Goal: Use online tool/utility: Utilize a website feature to perform a specific function

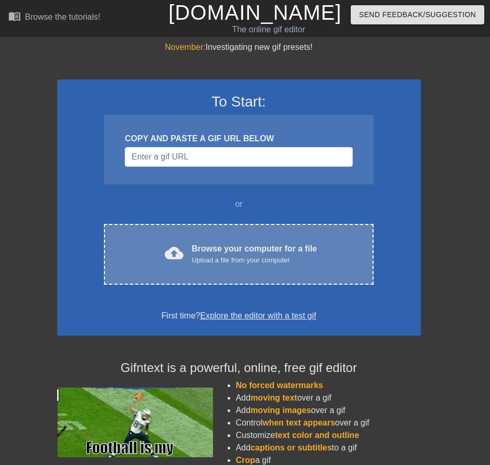
click at [217, 263] on div "Upload a file from your computer" at bounding box center [254, 260] width 125 height 10
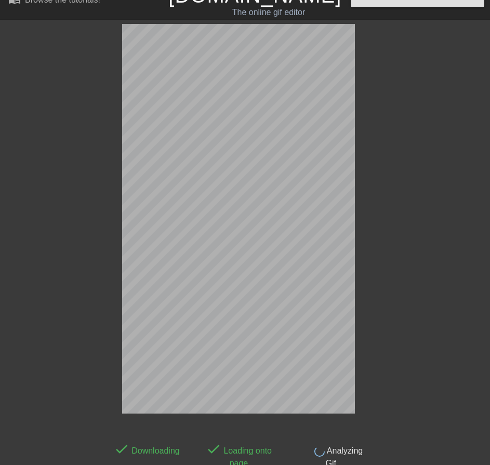
scroll to position [25, 0]
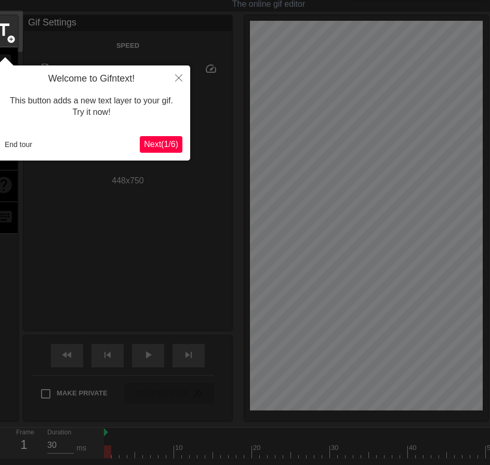
click at [153, 145] on span "Next ( 1 / 6 )" at bounding box center [161, 144] width 34 height 9
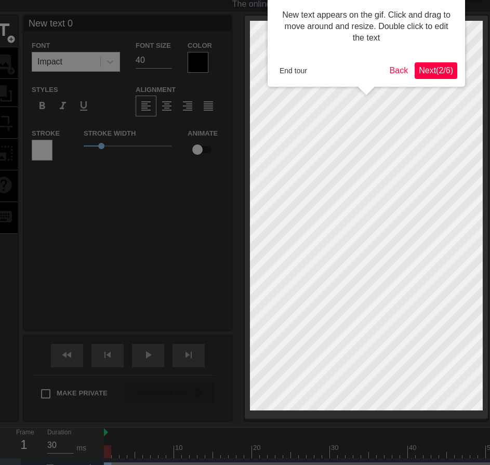
scroll to position [0, 0]
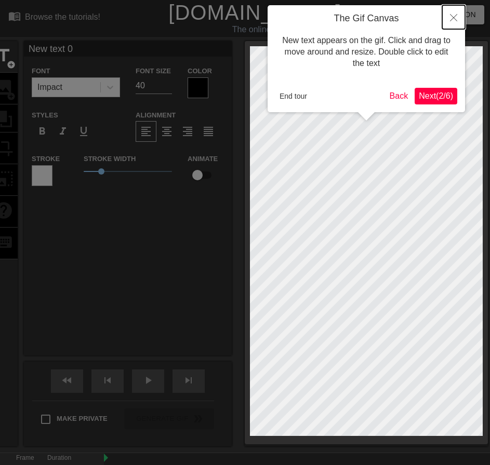
click at [454, 20] on icon "Close" at bounding box center [453, 17] width 7 height 7
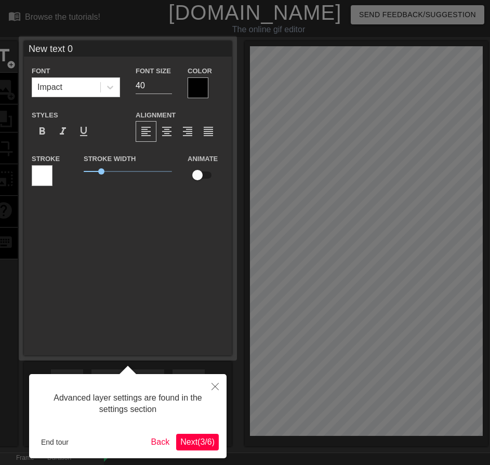
scroll to position [25, 0]
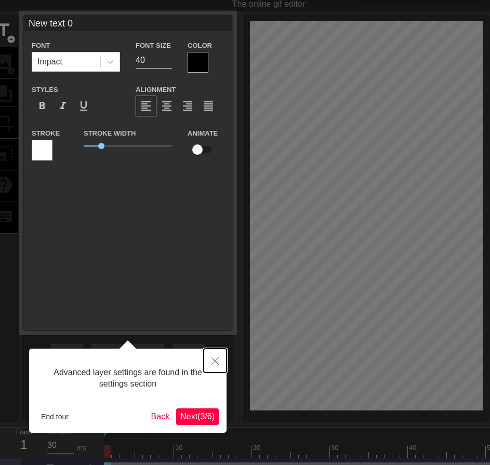
click at [215, 359] on icon "Close" at bounding box center [214, 360] width 7 height 7
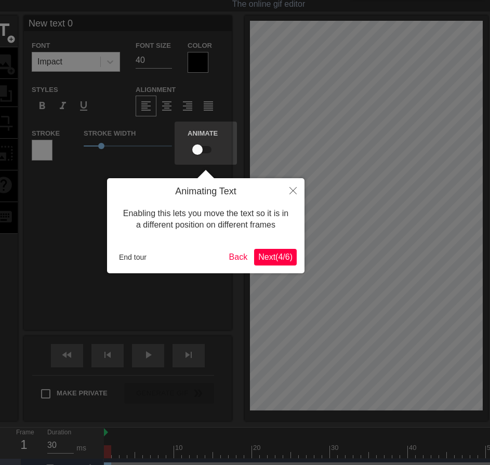
scroll to position [0, 0]
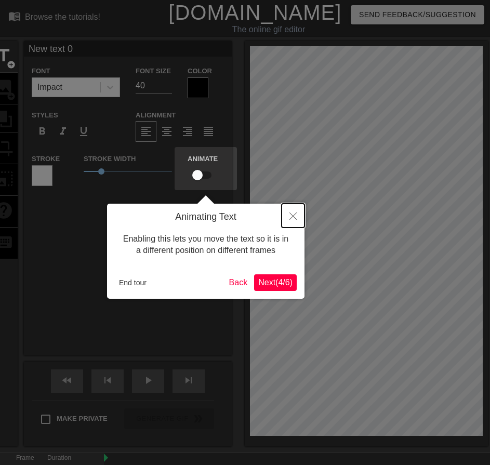
click at [296, 219] on button "Close" at bounding box center [292, 215] width 23 height 24
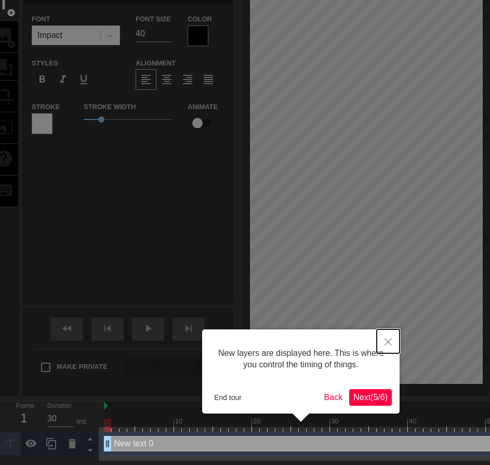
click at [388, 340] on icon "Close" at bounding box center [387, 341] width 7 height 7
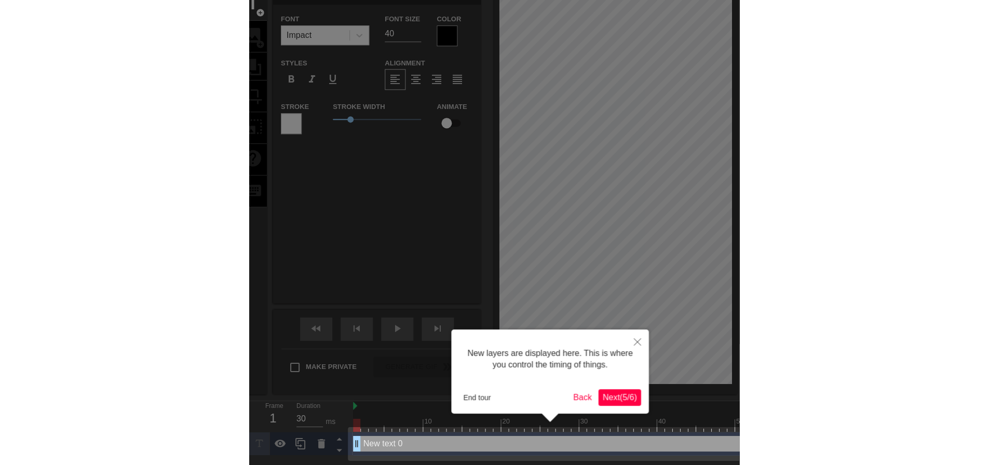
scroll to position [0, 0]
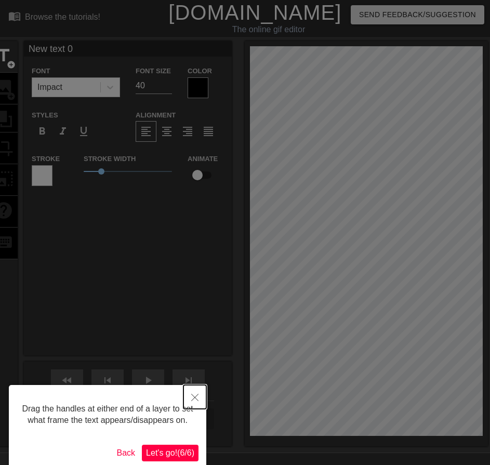
click at [193, 401] on icon "Close" at bounding box center [194, 396] width 7 height 7
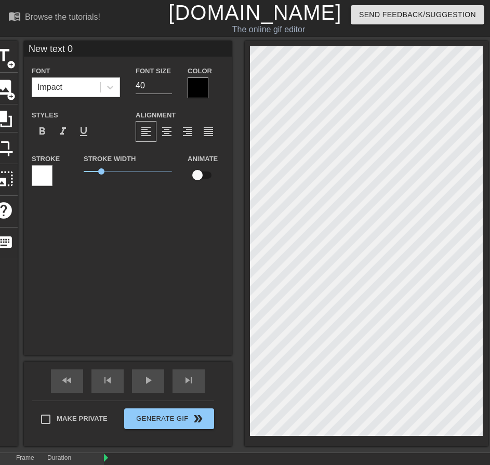
click at [197, 84] on div at bounding box center [197, 87] width 21 height 21
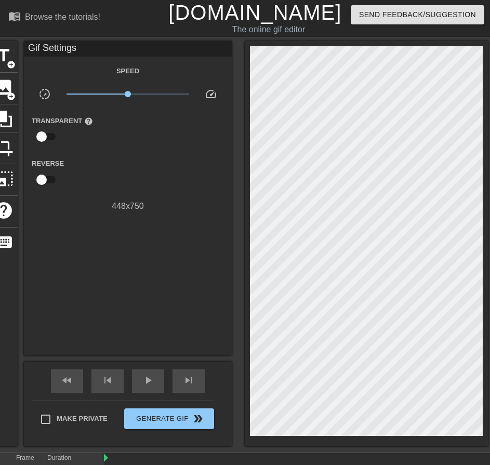
click at [49, 133] on input "checkbox" at bounding box center [41, 137] width 59 height 20
click at [49, 133] on input "checkbox" at bounding box center [51, 137] width 59 height 20
click at [48, 133] on input "checkbox" at bounding box center [41, 137] width 59 height 20
click at [48, 133] on input "checkbox" at bounding box center [51, 137] width 59 height 20
checkbox input "false"
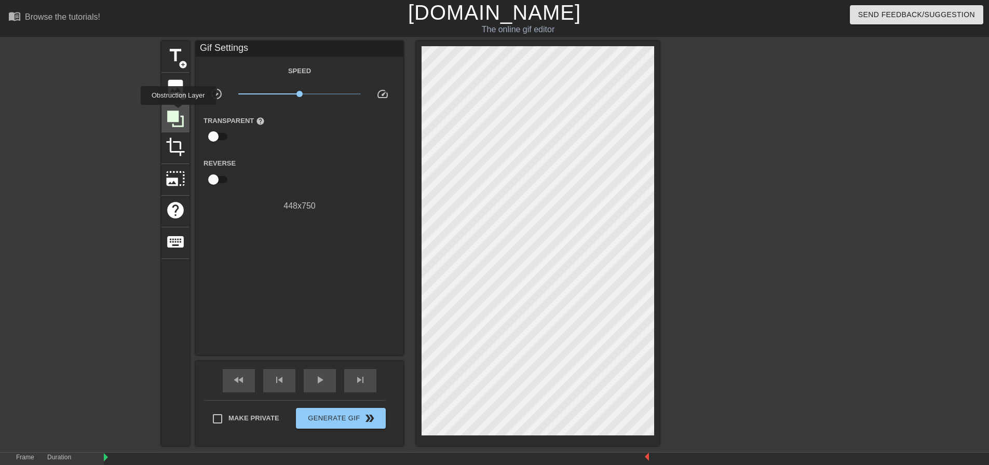
click at [178, 112] on icon at bounding box center [175, 119] width 17 height 17
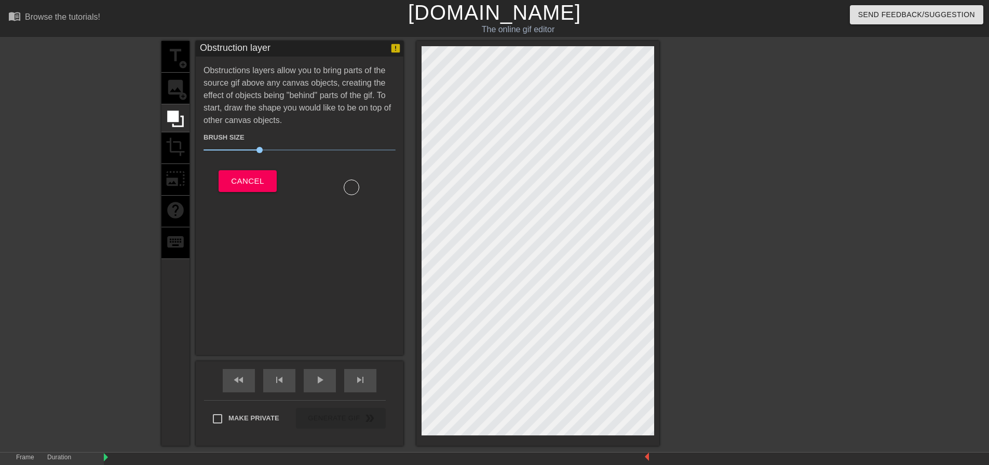
click at [171, 147] on div "title add_circle image add_circle crop photo_size_select_large help keyboard" at bounding box center [175, 243] width 28 height 405
click at [257, 185] on span "Cancel" at bounding box center [247, 180] width 33 height 13
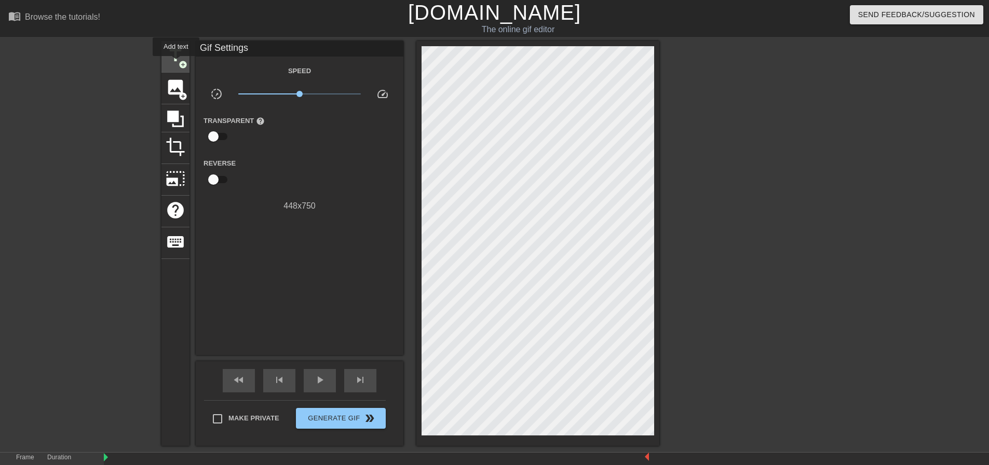
click at [176, 63] on span "title" at bounding box center [176, 56] width 20 height 20
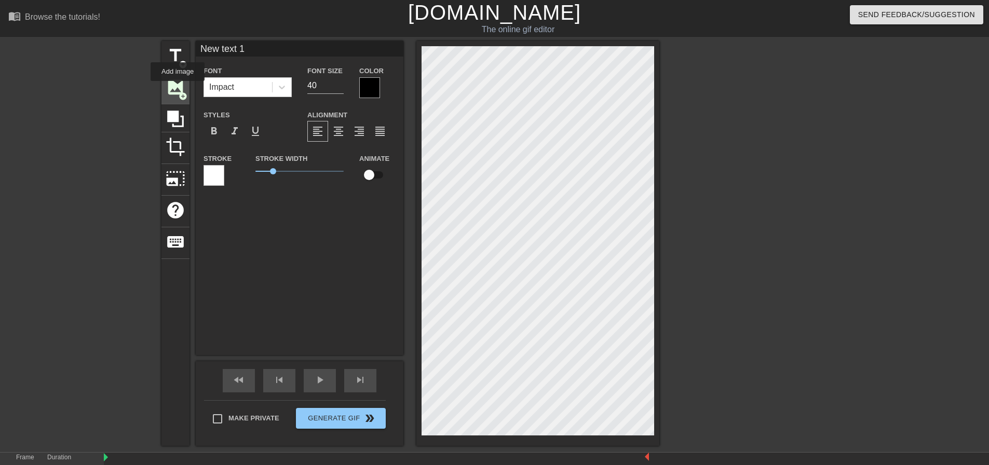
click at [178, 88] on span "image" at bounding box center [176, 87] width 20 height 20
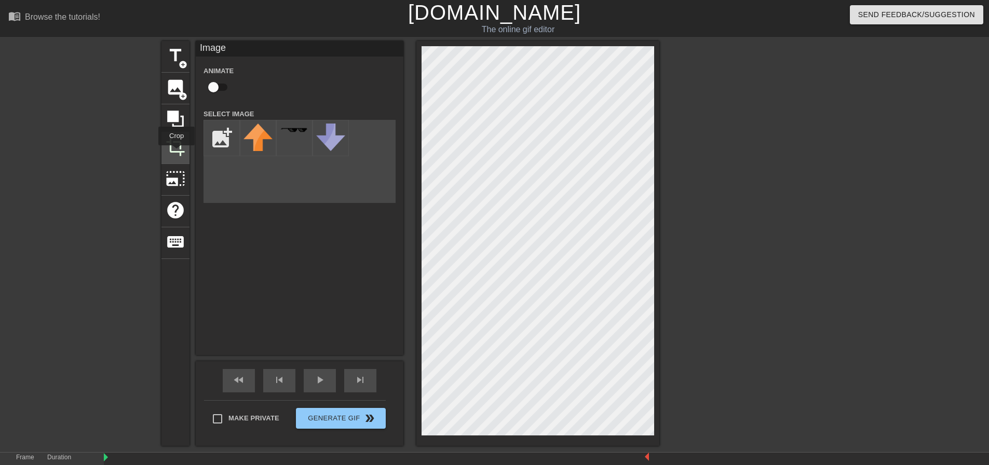
click at [176, 153] on span "crop" at bounding box center [176, 147] width 20 height 20
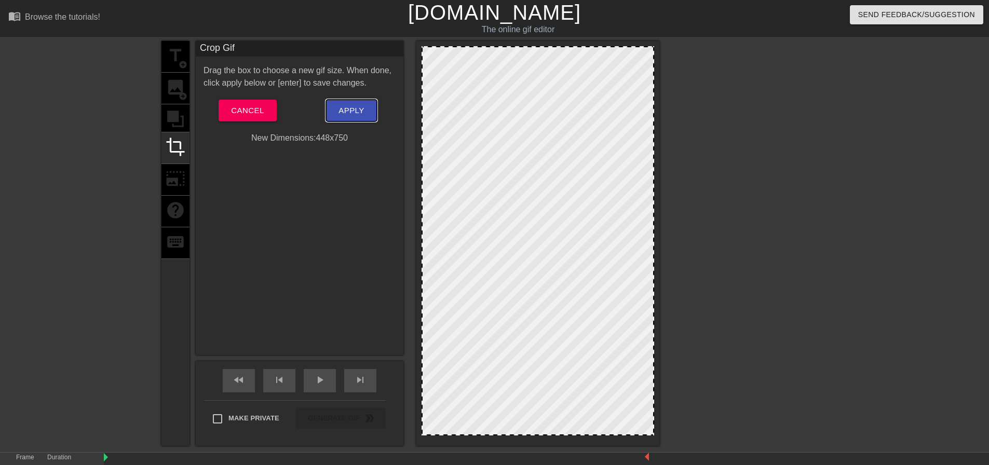
click at [358, 116] on span "Apply" at bounding box center [350, 110] width 25 height 13
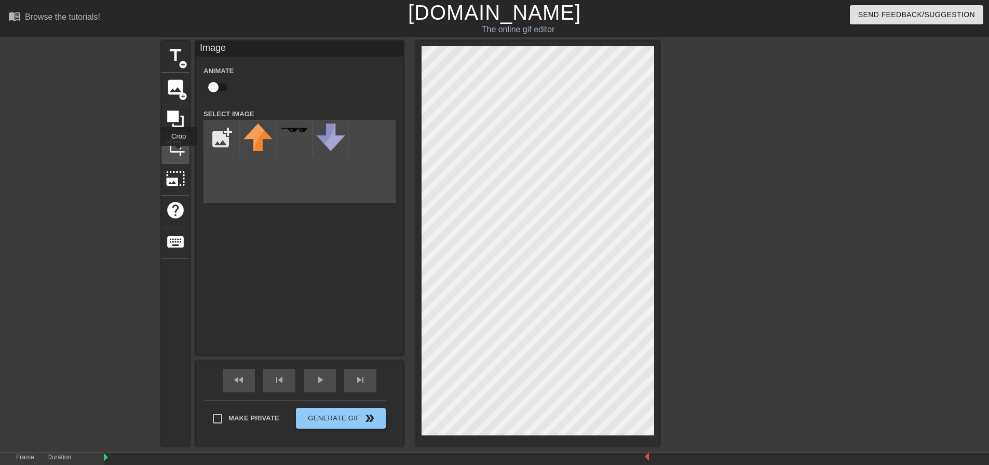
click at [179, 153] on span "crop" at bounding box center [176, 147] width 20 height 20
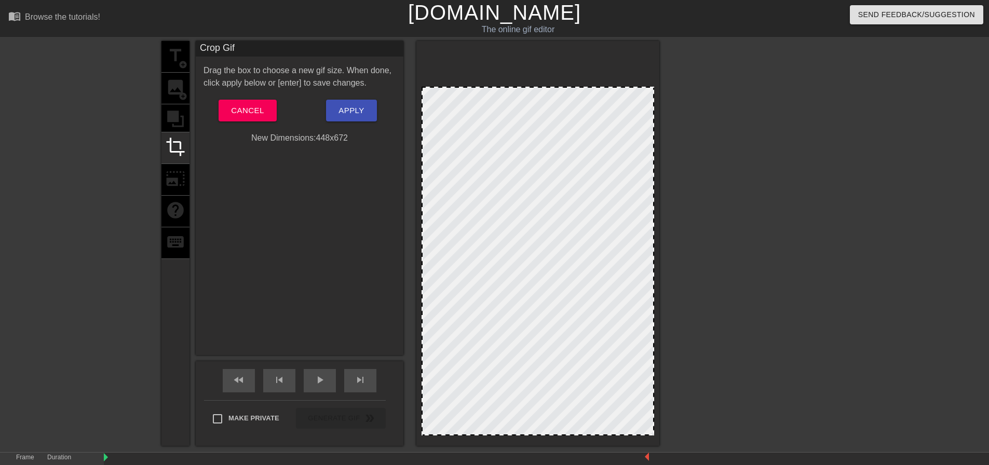
drag, startPoint x: 506, startPoint y: 48, endPoint x: 505, endPoint y: 89, distance: 41.0
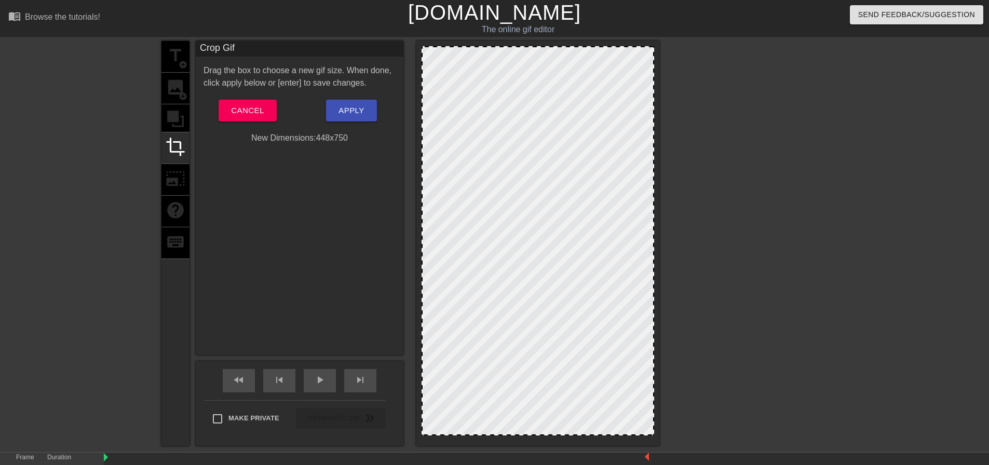
drag, startPoint x: 505, startPoint y: 89, endPoint x: 511, endPoint y: 29, distance: 60.5
click at [489, 29] on div "menu_book Browse the tutorials! Gifntext.com The online gif editor Send Feedbac…" at bounding box center [494, 277] width 989 height 554
click at [259, 117] on span "Cancel" at bounding box center [247, 110] width 33 height 13
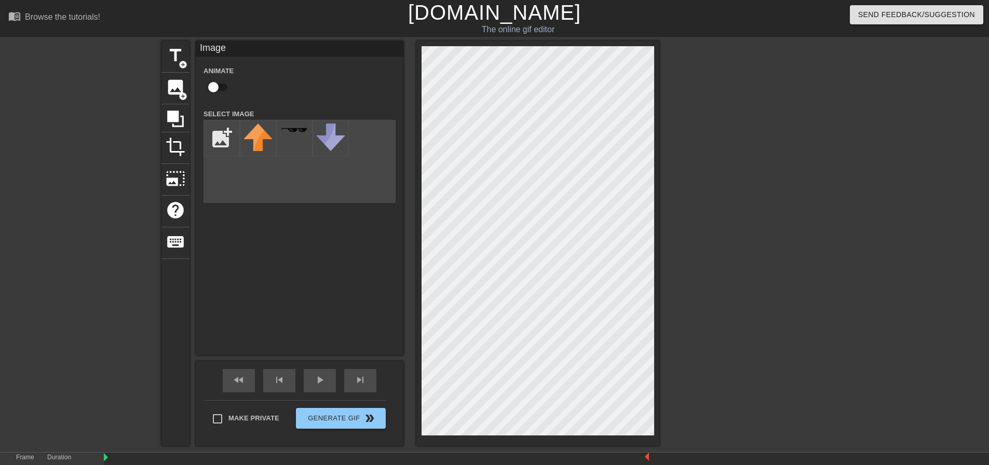
drag, startPoint x: 419, startPoint y: 255, endPoint x: 319, endPoint y: 287, distance: 105.2
click at [319, 287] on div "Image Animate Select Image add_photo_alternate" at bounding box center [300, 198] width 208 height 314
click at [305, 409] on div "title add_circle image add_circle crop photo_size_select_large help keyboard Im…" at bounding box center [410, 243] width 498 height 405
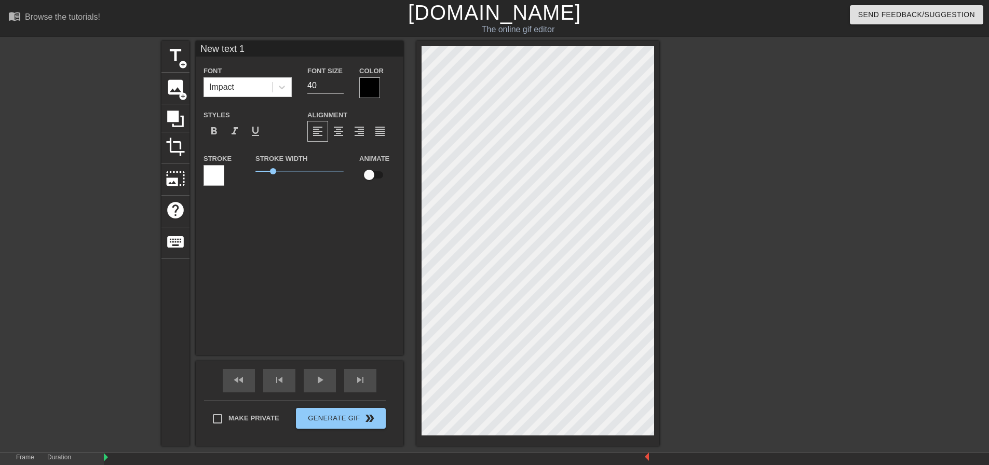
click at [489, 260] on div "title add_circle image add_circle crop photo_size_select_large help keyboard Ne…" at bounding box center [494, 243] width 989 height 405
type input "New text 0"
click at [489, 256] on div "title add_circle image add_circle crop photo_size_select_large help keyboard Ne…" at bounding box center [494, 243] width 989 height 405
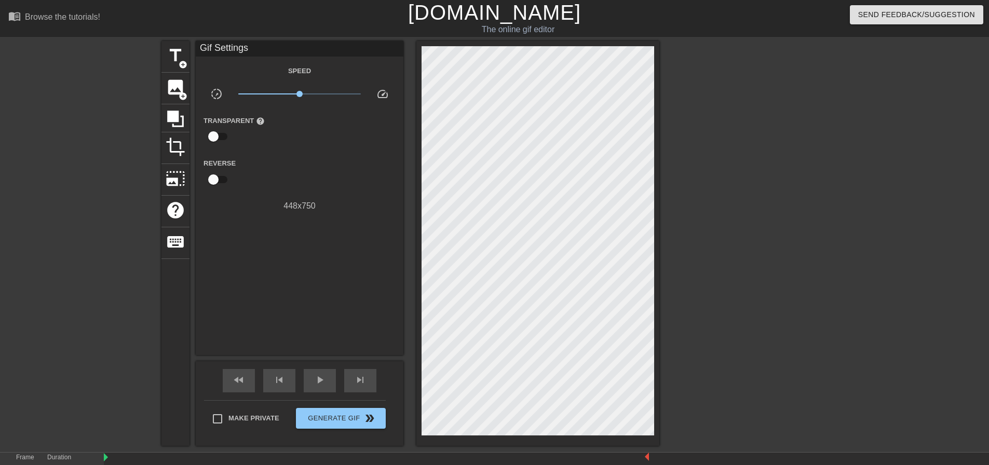
click at [220, 123] on label "Transparent help" at bounding box center [233, 121] width 61 height 10
click at [180, 88] on span "image" at bounding box center [176, 87] width 20 height 20
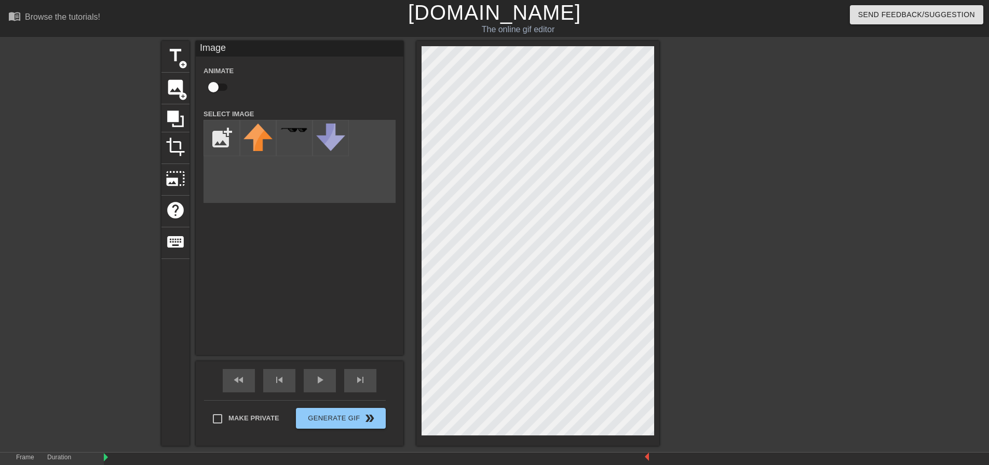
click at [489, 294] on div "title add_circle image add_circle crop photo_size_select_large help keyboard Im…" at bounding box center [494, 243] width 989 height 405
click at [228, 135] on input "file" at bounding box center [221, 137] width 35 height 35
click at [211, 147] on input "file" at bounding box center [221, 137] width 35 height 35
type input "C:\fakepath\white.jpg"
click at [261, 134] on img at bounding box center [257, 135] width 29 height 22
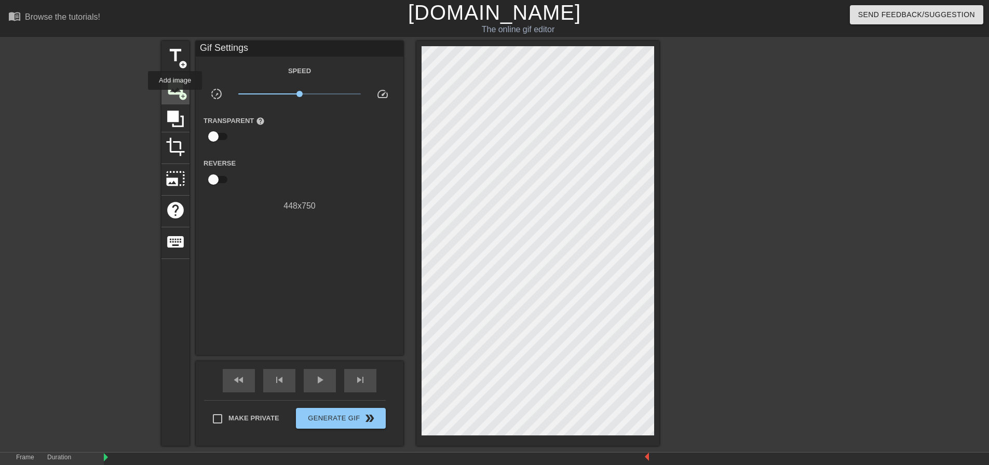
click at [175, 97] on div "image add_circle" at bounding box center [175, 89] width 28 height 32
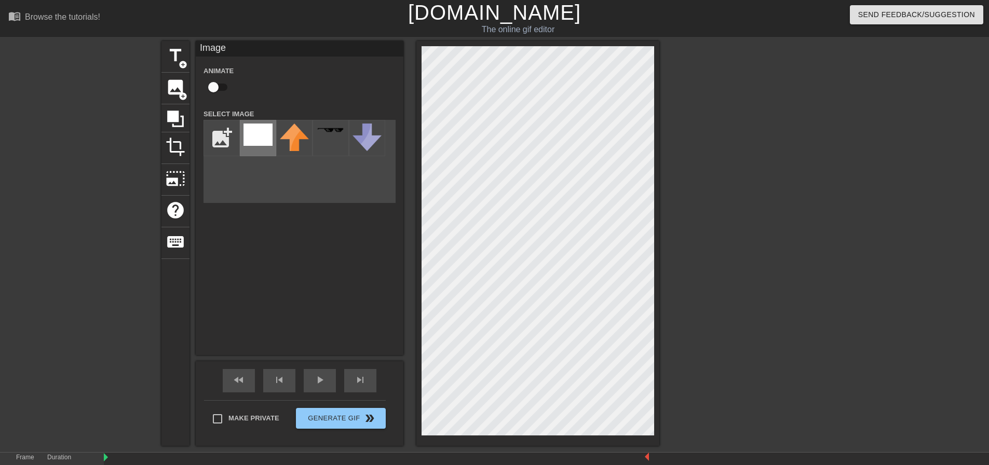
click at [266, 137] on img at bounding box center [257, 135] width 29 height 22
click at [489, 87] on div "title add_circle image add_circle crop photo_size_select_large help keyboard Im…" at bounding box center [494, 243] width 989 height 405
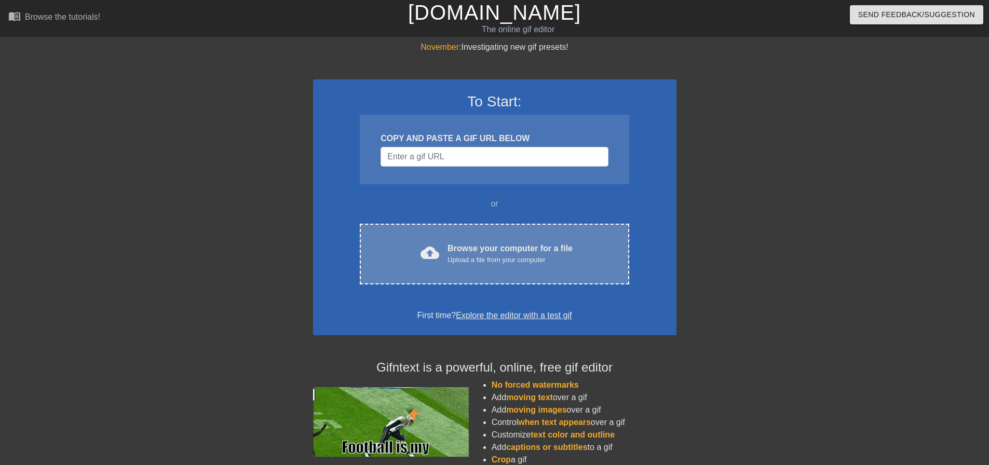
click at [434, 251] on span "cloud_upload" at bounding box center [429, 252] width 19 height 19
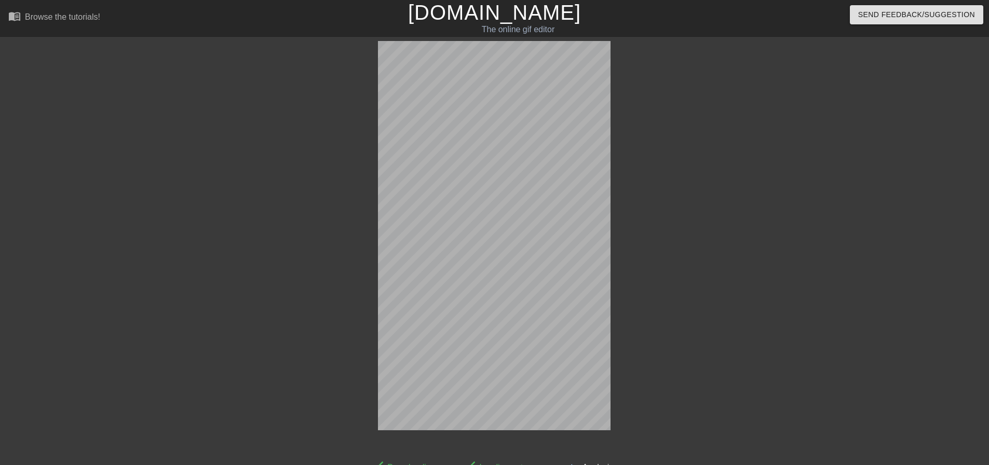
scroll to position [25, 0]
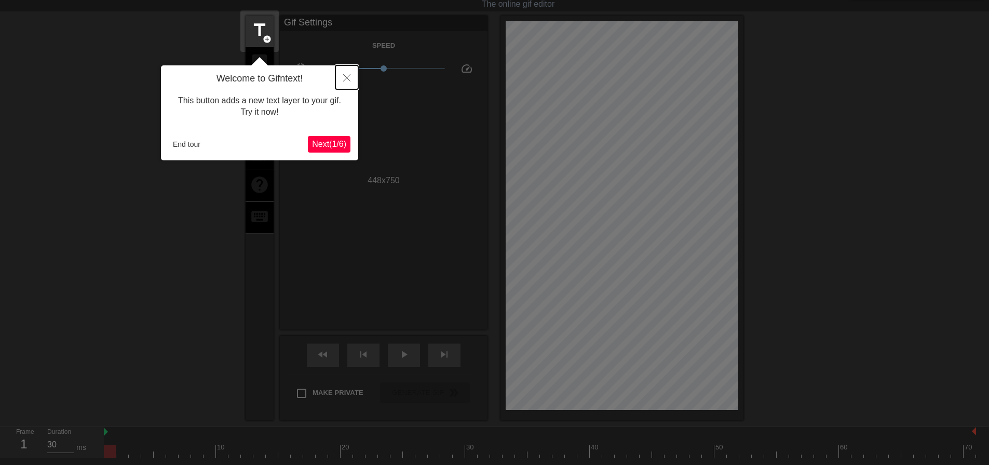
click at [348, 79] on icon "Close" at bounding box center [346, 77] width 7 height 7
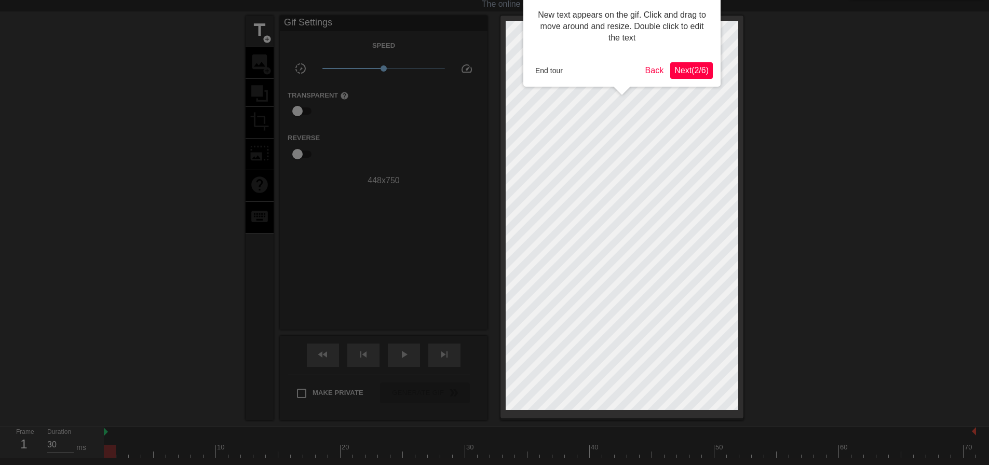
scroll to position [0, 0]
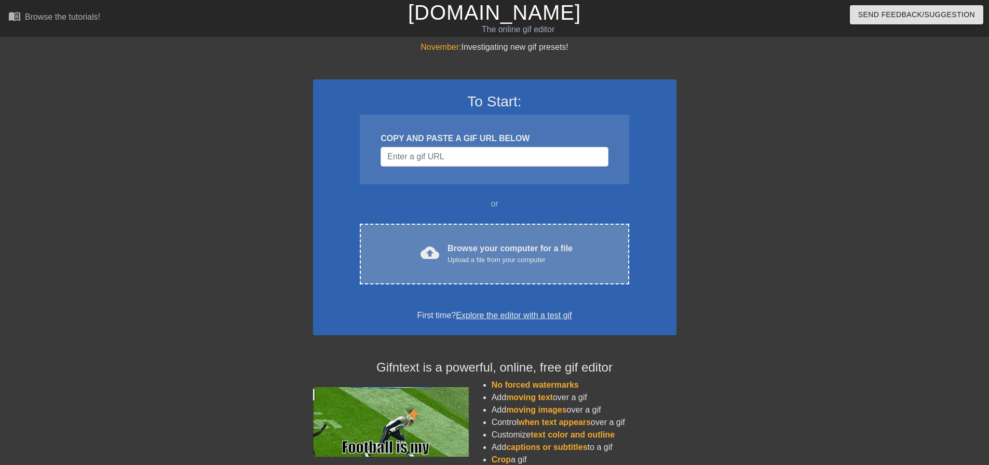
click at [443, 248] on div "cloud_upload Browse your computer for a file Upload a file from your computer" at bounding box center [494, 253] width 225 height 23
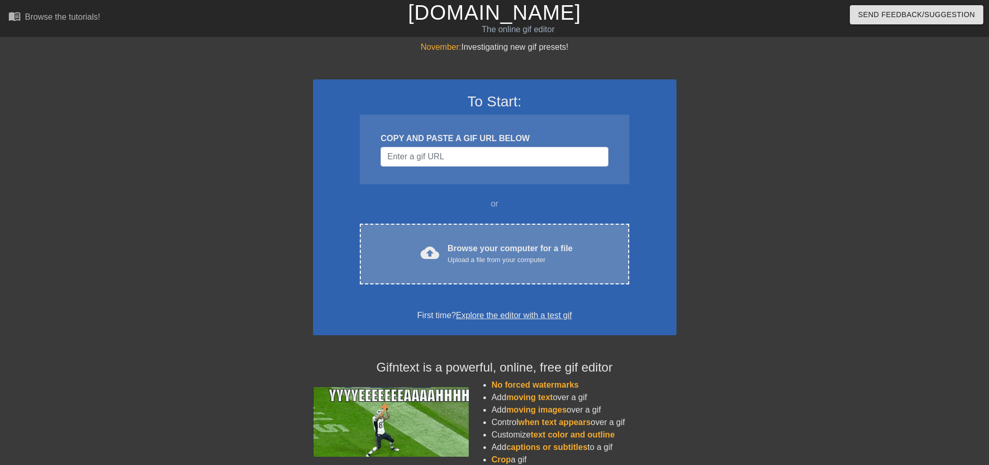
click at [446, 266] on div "cloud_upload Browse your computer for a file Upload a file from your computer C…" at bounding box center [494, 254] width 269 height 61
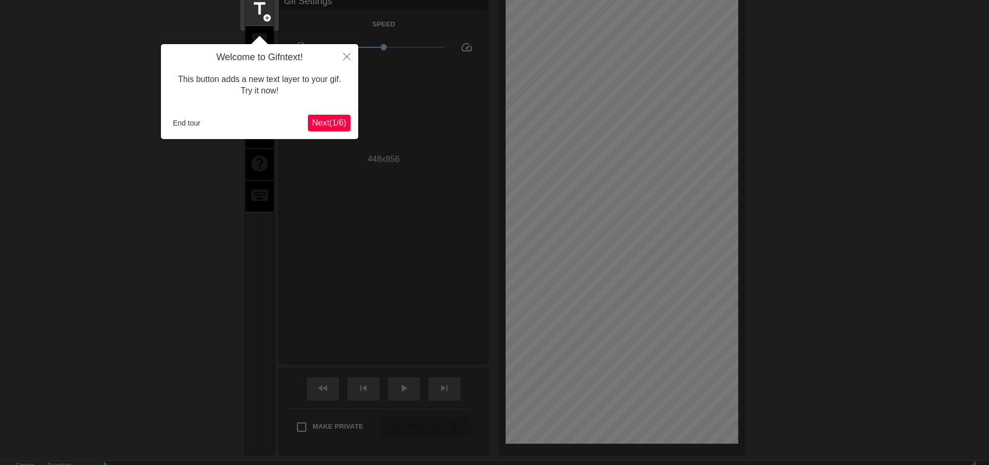
scroll to position [25, 0]
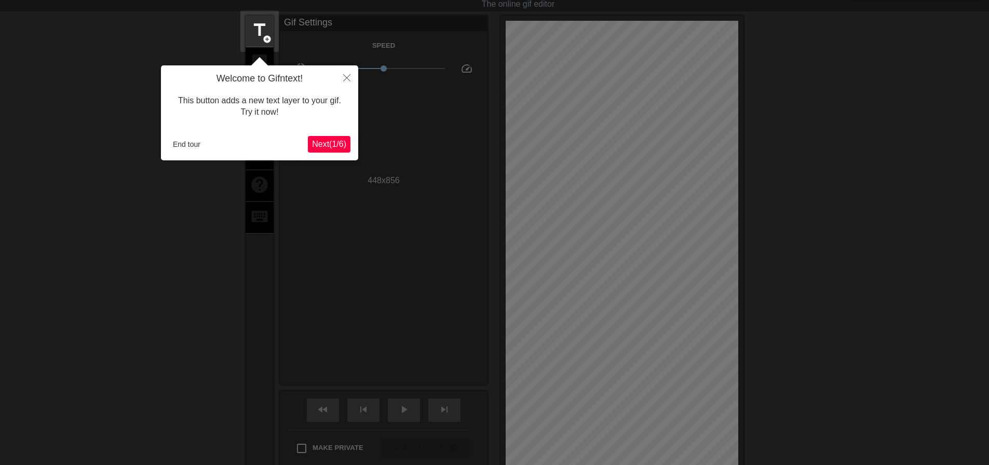
click at [329, 148] on span "Next ( 1 / 6 )" at bounding box center [329, 144] width 34 height 9
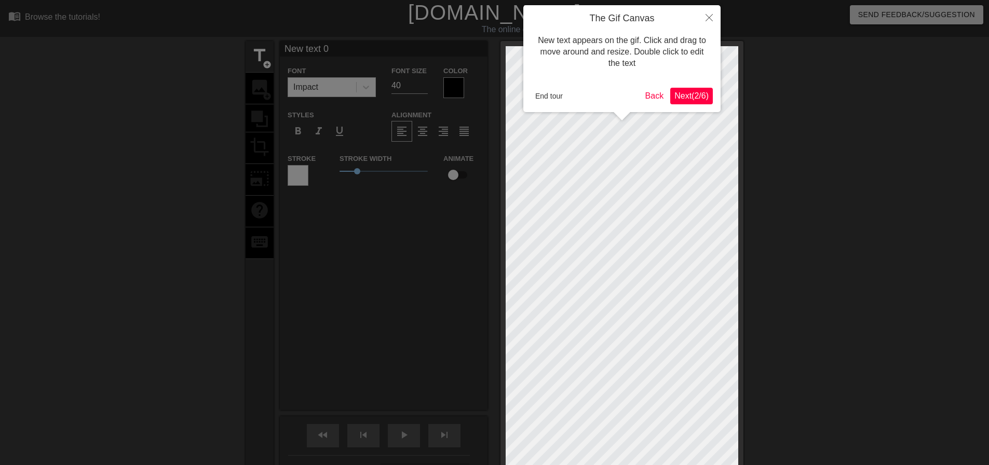
click at [688, 97] on span "Next ( 2 / 6 )" at bounding box center [691, 95] width 34 height 9
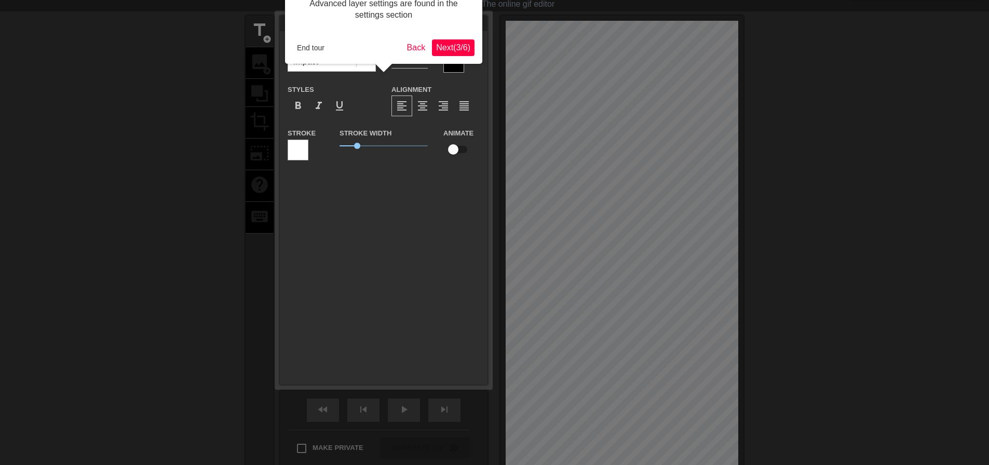
click at [451, 48] on span "Next ( 3 / 6 )" at bounding box center [453, 47] width 34 height 9
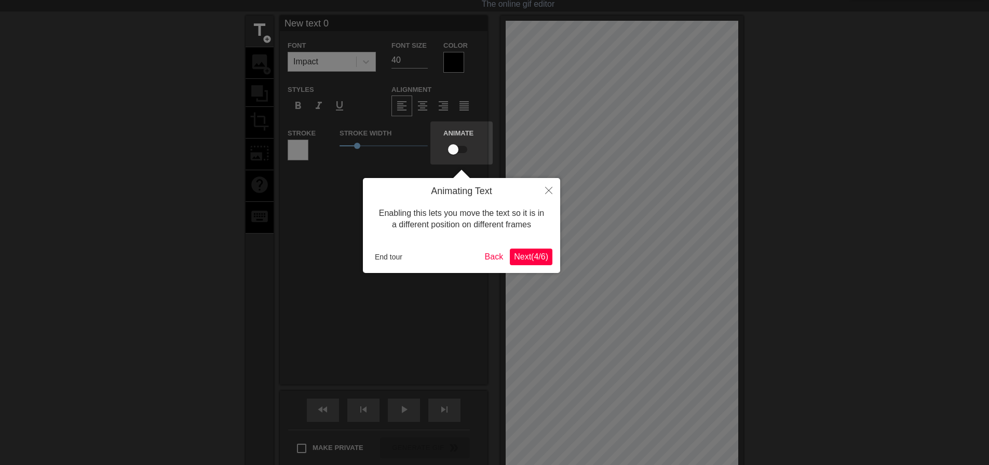
scroll to position [0, 0]
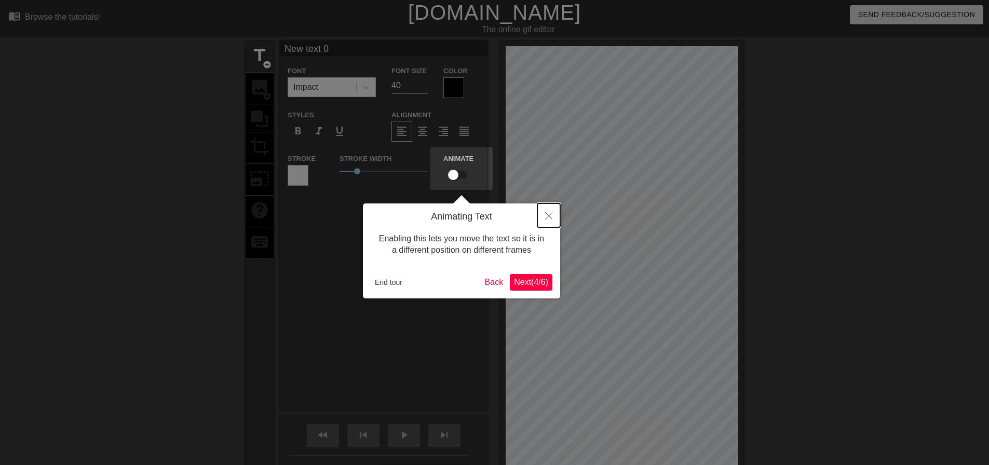
click at [552, 217] on icon "Close" at bounding box center [548, 215] width 7 height 7
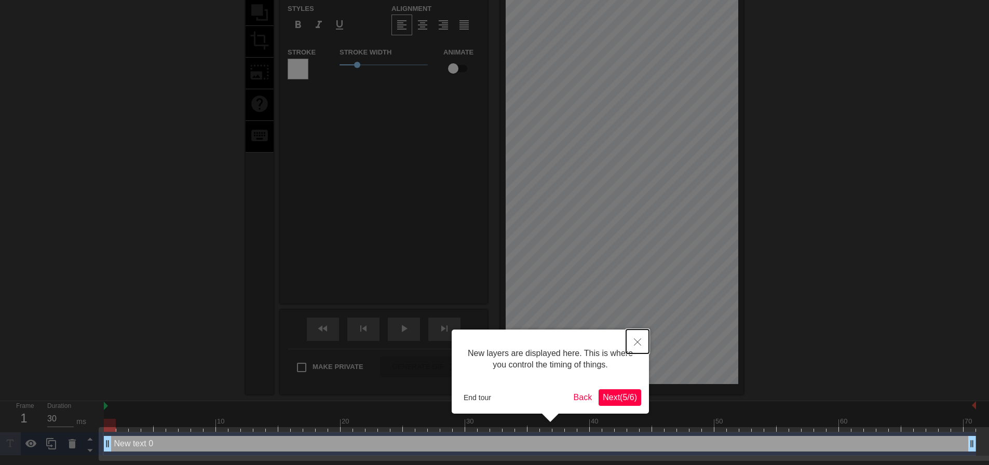
click at [642, 338] on button "Close" at bounding box center [637, 342] width 23 height 24
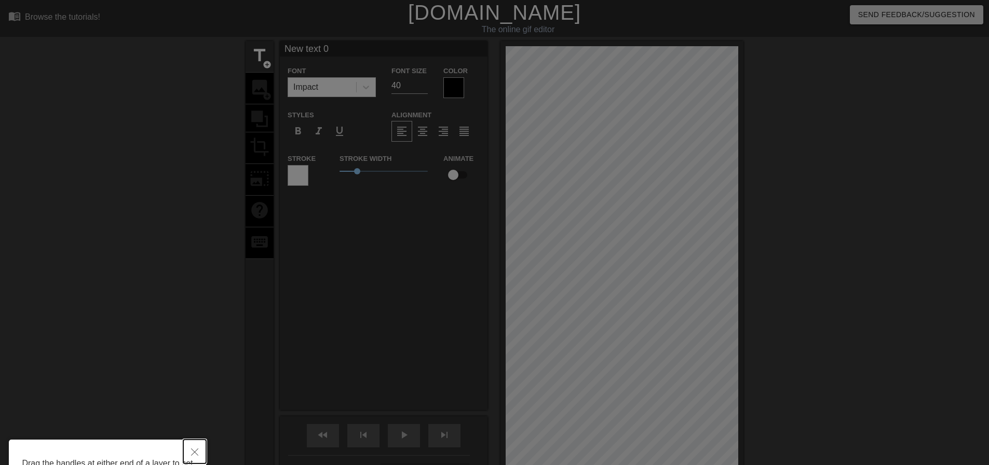
click at [198, 455] on icon "Close" at bounding box center [194, 452] width 7 height 7
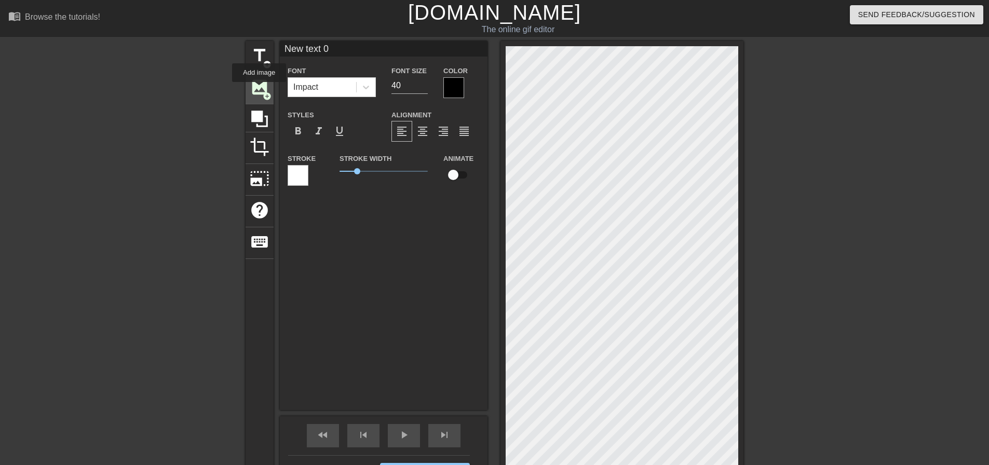
click at [259, 89] on span "image" at bounding box center [260, 87] width 20 height 20
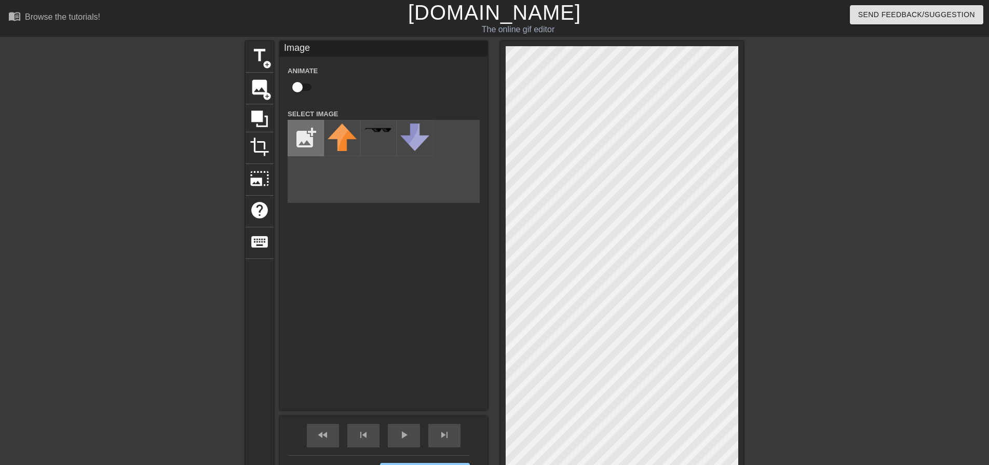
click at [308, 139] on input "file" at bounding box center [305, 137] width 35 height 35
type input "C:\fakepath\white.jpg"
click at [351, 133] on img at bounding box center [342, 135] width 29 height 22
drag, startPoint x: 381, startPoint y: 142, endPoint x: 362, endPoint y: 173, distance: 35.9
click at [362, 173] on div "add_photo_alternate" at bounding box center [384, 161] width 192 height 83
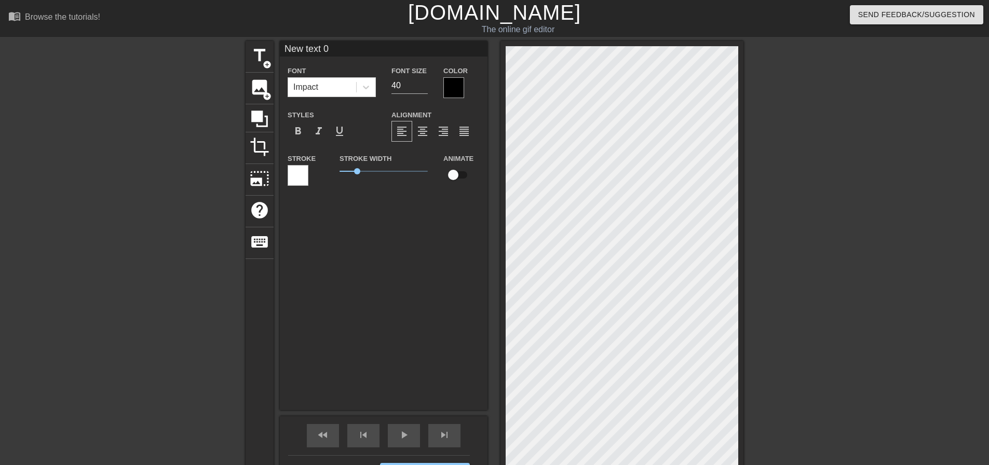
click at [988, 263] on html "menu_book Browse the tutorials! Gifntext.com The online gif editor Send Feedbac…" at bounding box center [494, 293] width 989 height 586
click at [329, 90] on div "Impact" at bounding box center [322, 87] width 68 height 19
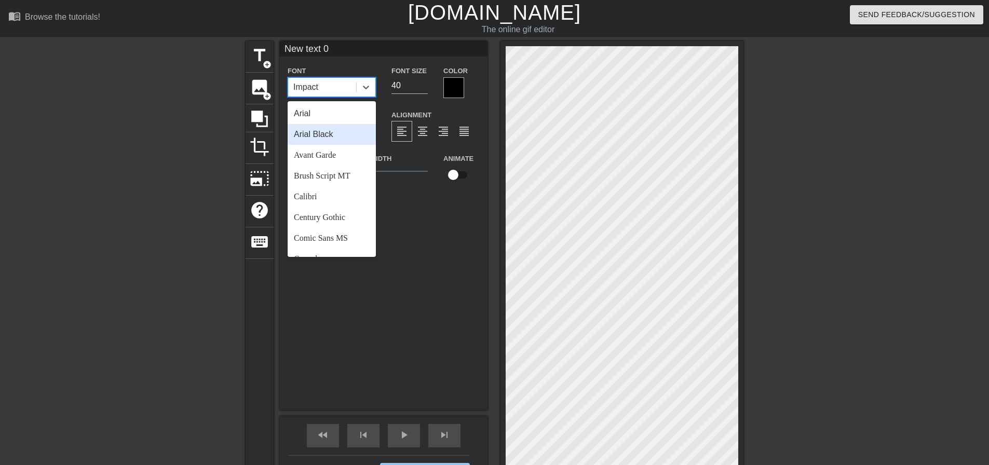
click at [313, 135] on div "Arial Black" at bounding box center [332, 134] width 88 height 21
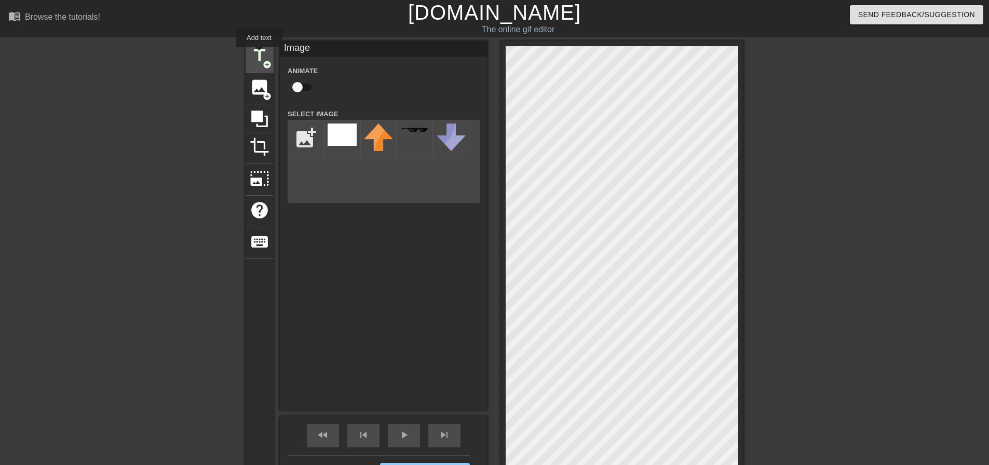
click at [259, 55] on span "title" at bounding box center [260, 56] width 20 height 20
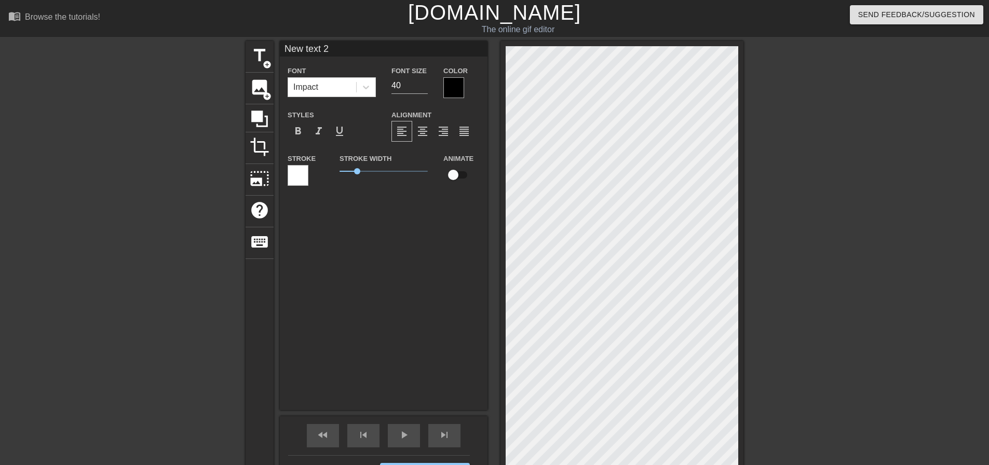
scroll to position [2, 2]
type input """
type textarea """
type input ""G"
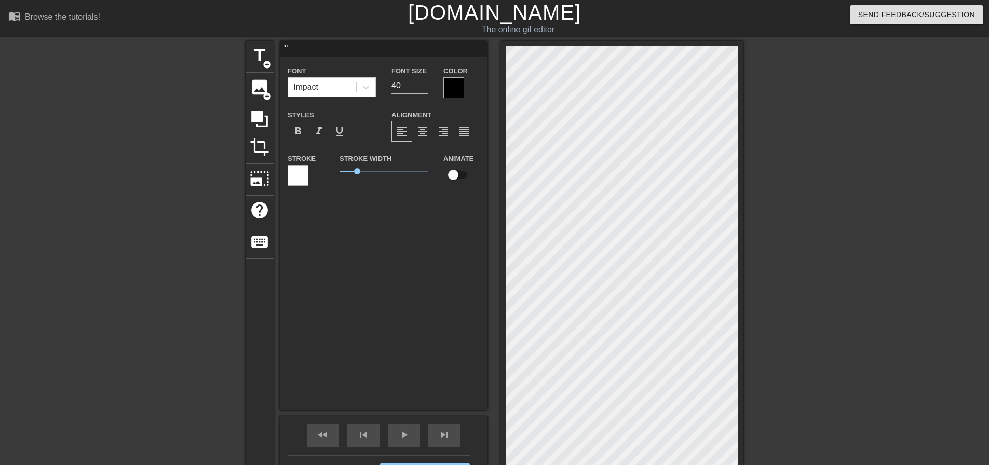
type textarea ""G"
type input ""Go"
type textarea ""Go"
type input ""Got"
type textarea ""Got"
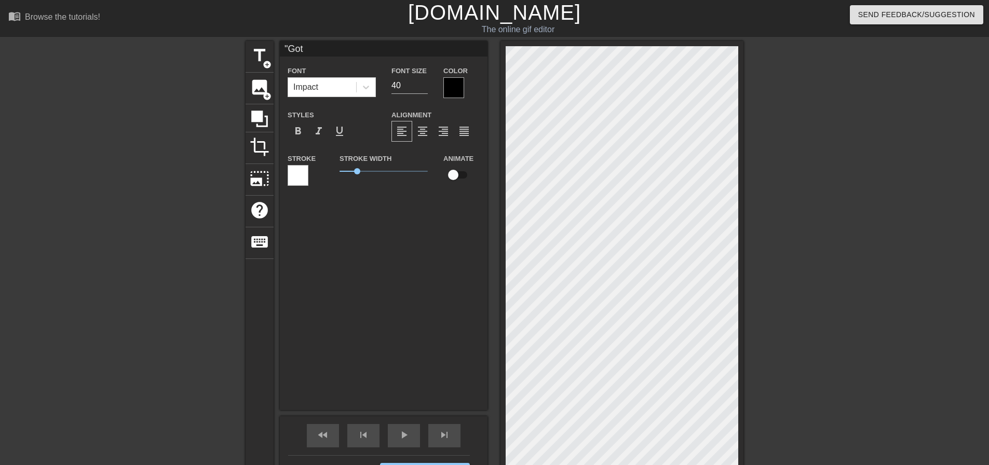
type input ""Gott"
type textarea ""Gott"
type input ""Gotta"
type textarea ""Gotta"
type input ""Gotta"
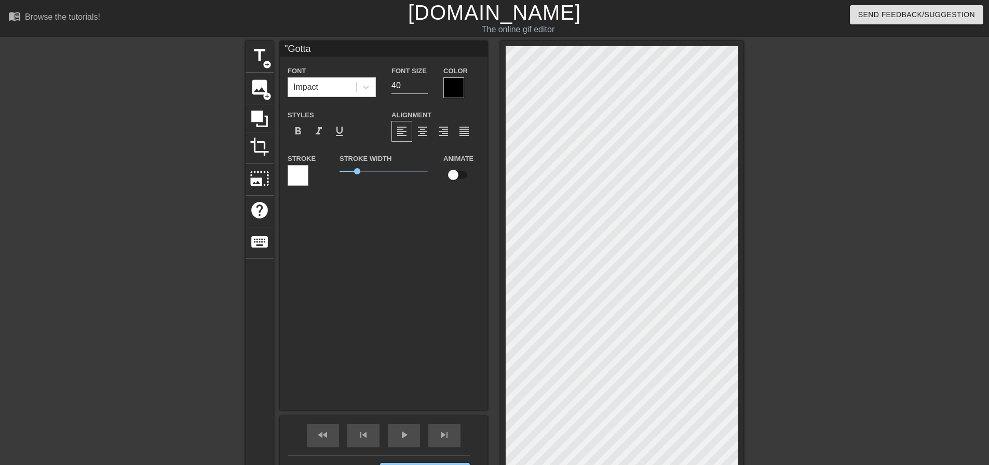
type textarea ""Gotta"
type input ""Gotta C"
type textarea ""Gotta C"
type input ""Gotta Ca"
type textarea ""Gotta Ca"
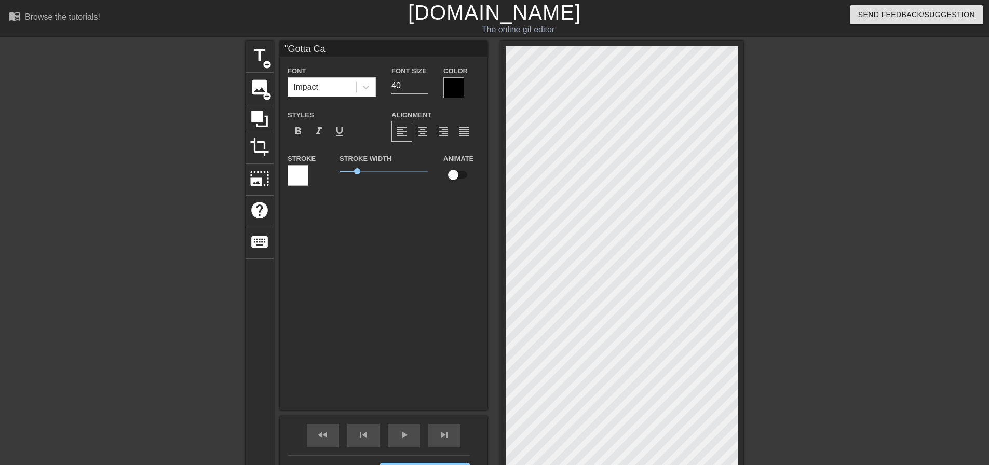
type input ""Gotta Cat"
type textarea ""Gotta Cat"
type input ""Gotta Catc"
type textarea ""Gotta Catc"
type input ""Gotta Catch"
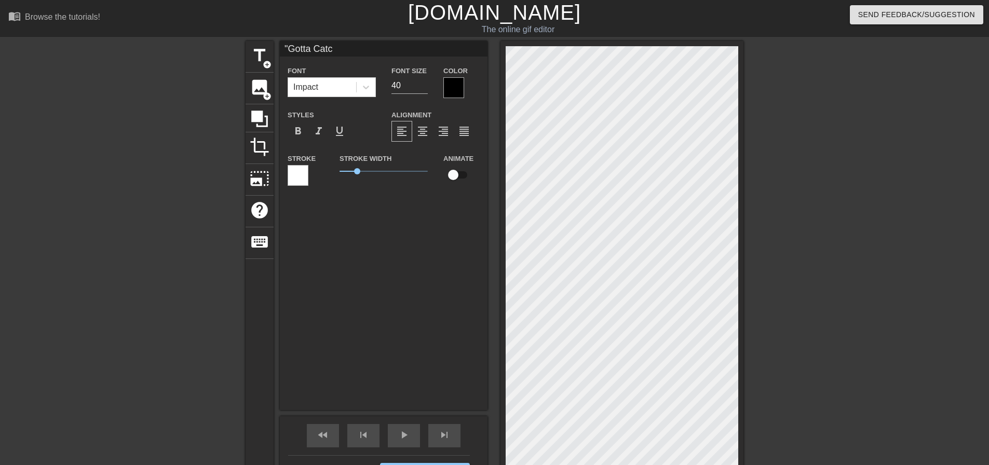
type textarea ""Gotta Catch"
type input ""Gotta Catch"
type textarea ""Gotta Catch"
type input ""Gotta Catch e"
type textarea ""Gotta Catch e"
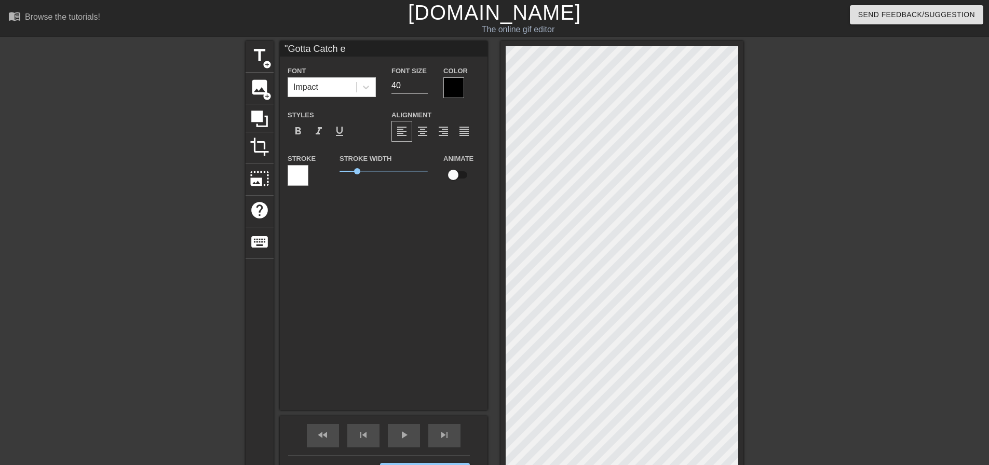
type input ""Gotta Catch em"
type textarea ""Gotta Catch em"
type input ""Gotta Catch em"
type textarea ""Gotta Catch em"
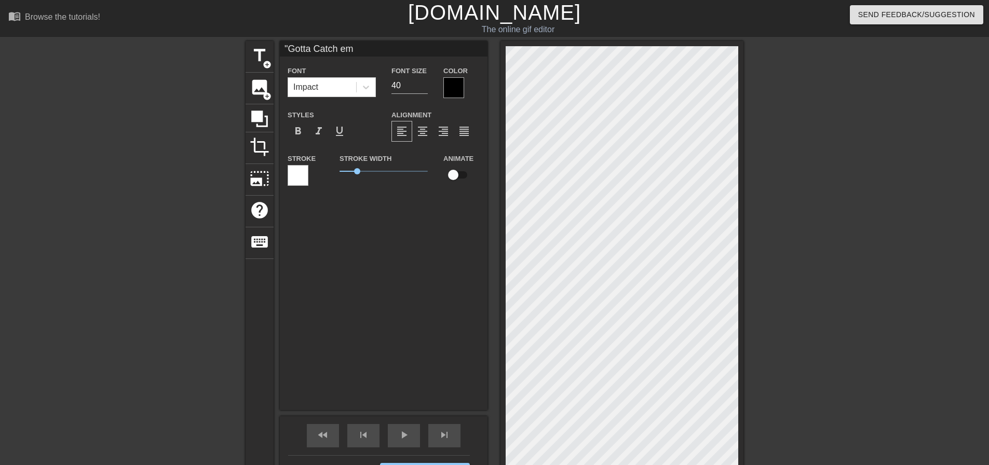
type input ""Gotta Catch em a"
type textarea ""Gotta Catch em a"
type input ""Gotta Catch em al"
type textarea ""Gotta Catch em al"
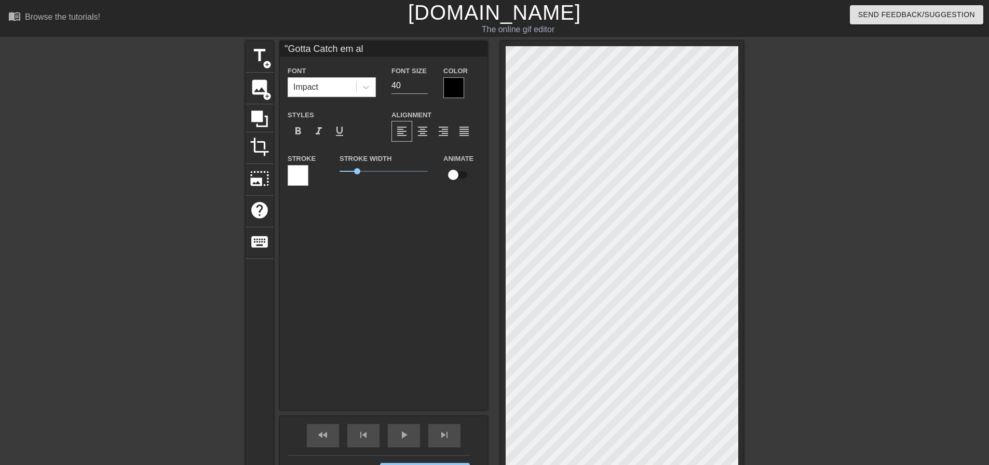
type input ""Gotta Catch em all"
type textarea ""Gotta Catch em all"
type input ""Gotta atch em all"
type textarea ""Gotta atch em all"
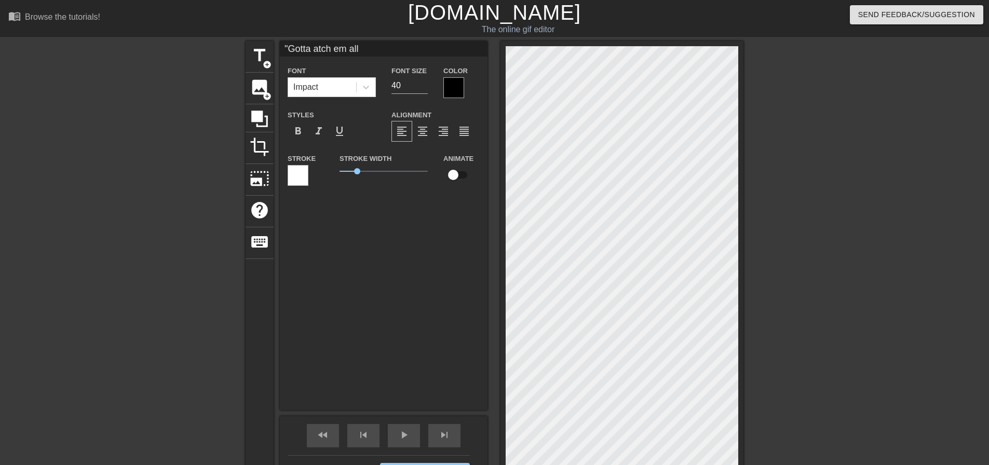
type input ""Gotta catch em all"
type textarea ""Gotta catch em all"
click at [377, 50] on input ""Gotta catch em all" at bounding box center [384, 49] width 208 height 16
type input ""Gotta catch em all""
click at [405, 84] on input "40" at bounding box center [409, 85] width 36 height 17
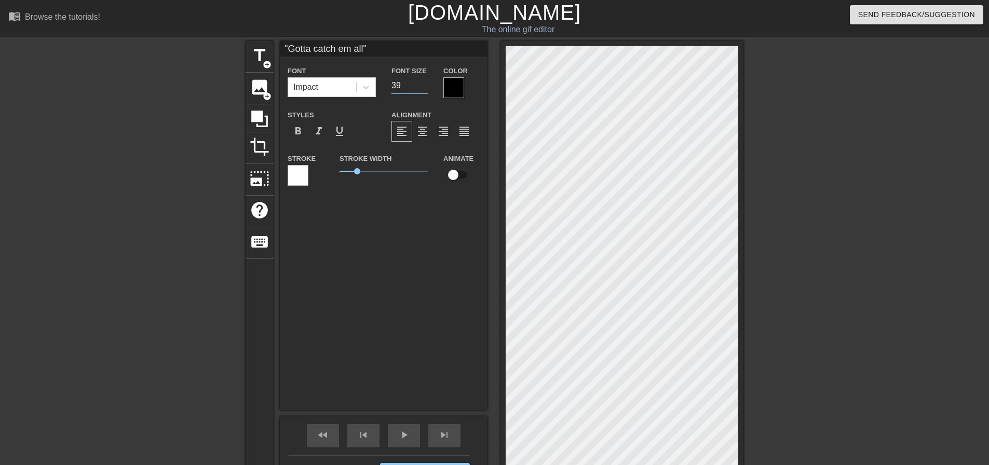
click at [424, 87] on input "39" at bounding box center [409, 85] width 36 height 17
click at [424, 87] on input "38" at bounding box center [409, 85] width 36 height 17
click at [424, 87] on input "37" at bounding box center [409, 85] width 36 height 17
click at [424, 87] on input "36" at bounding box center [409, 85] width 36 height 17
click at [424, 87] on input "35" at bounding box center [409, 85] width 36 height 17
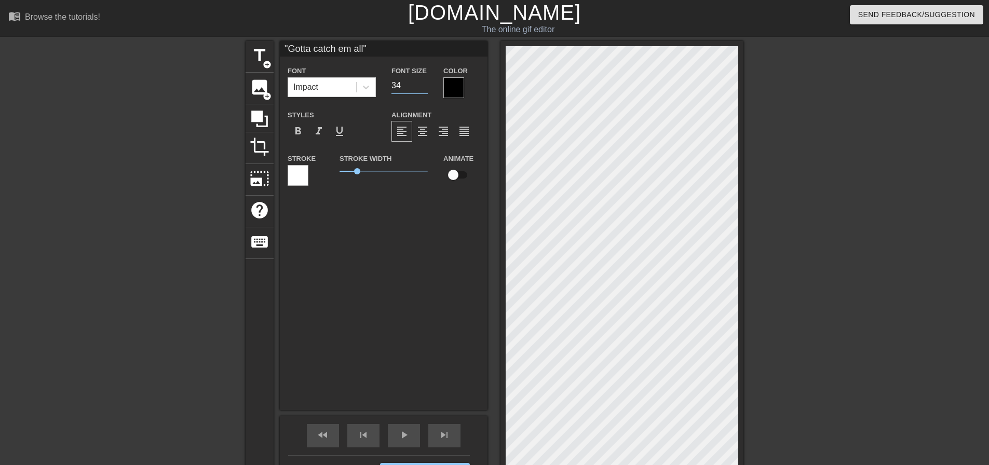
click at [424, 87] on input "34" at bounding box center [409, 85] width 36 height 17
click at [424, 87] on input "33" at bounding box center [409, 85] width 36 height 17
click at [424, 87] on input "32" at bounding box center [409, 85] width 36 height 17
click at [424, 87] on input "31" at bounding box center [409, 85] width 36 height 17
click at [424, 87] on input "30" at bounding box center [409, 85] width 36 height 17
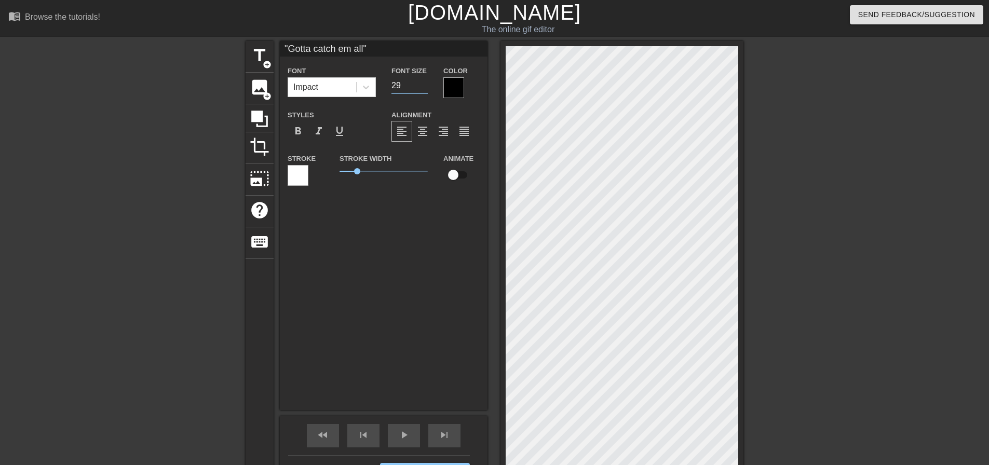
click at [424, 87] on input "29" at bounding box center [409, 85] width 36 height 17
click at [441, 135] on span "format_align_right" at bounding box center [443, 131] width 12 height 12
click at [428, 133] on span "format_align_center" at bounding box center [422, 131] width 12 height 12
click at [462, 132] on span "format_align_justify" at bounding box center [464, 131] width 12 height 12
click at [402, 129] on span "format_align_left" at bounding box center [402, 131] width 12 height 12
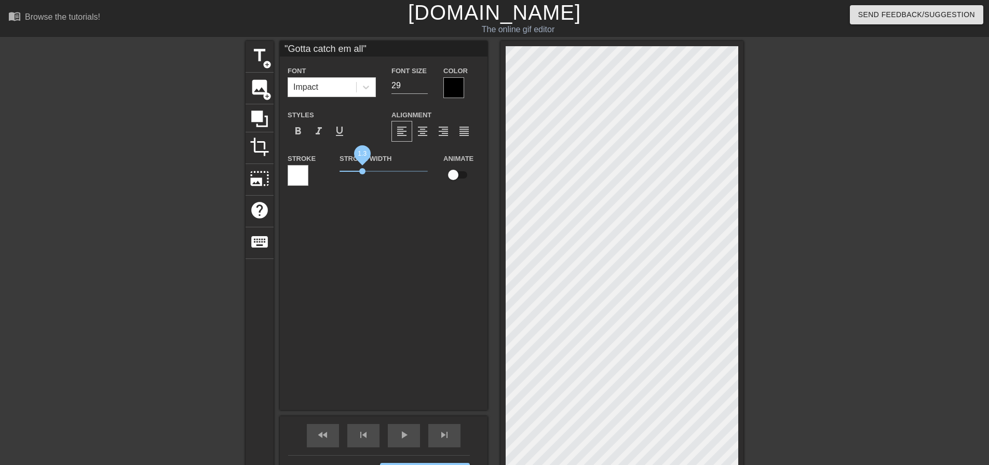
click at [362, 169] on span "1.3" at bounding box center [362, 171] width 6 height 6
click at [423, 87] on input "28" at bounding box center [409, 85] width 36 height 17
click at [423, 87] on input "27" at bounding box center [409, 85] width 36 height 17
click at [423, 87] on input "26" at bounding box center [409, 85] width 36 height 17
click at [423, 87] on input "25" at bounding box center [409, 85] width 36 height 17
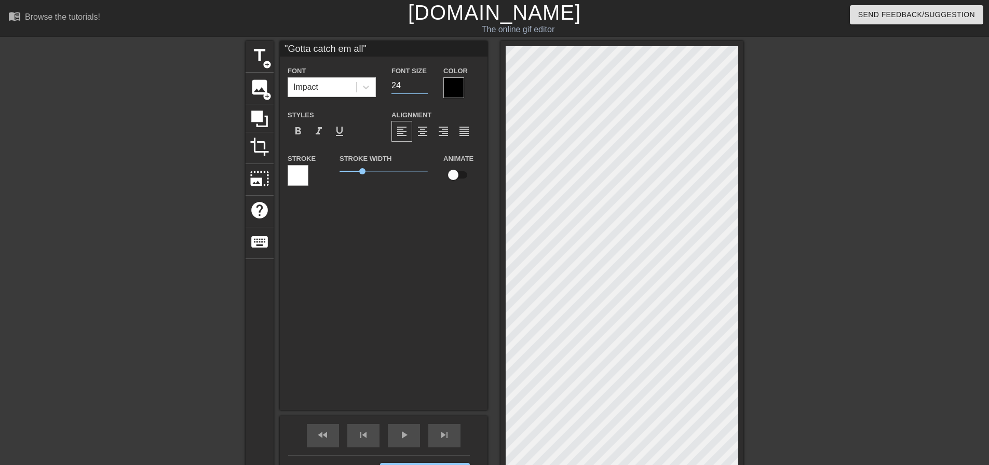
click at [423, 87] on input "24" at bounding box center [409, 85] width 36 height 17
click at [423, 87] on input "23" at bounding box center [409, 85] width 36 height 17
click at [423, 87] on input "22" at bounding box center [409, 85] width 36 height 17
click at [423, 87] on input "21" at bounding box center [409, 85] width 36 height 17
type input "20"
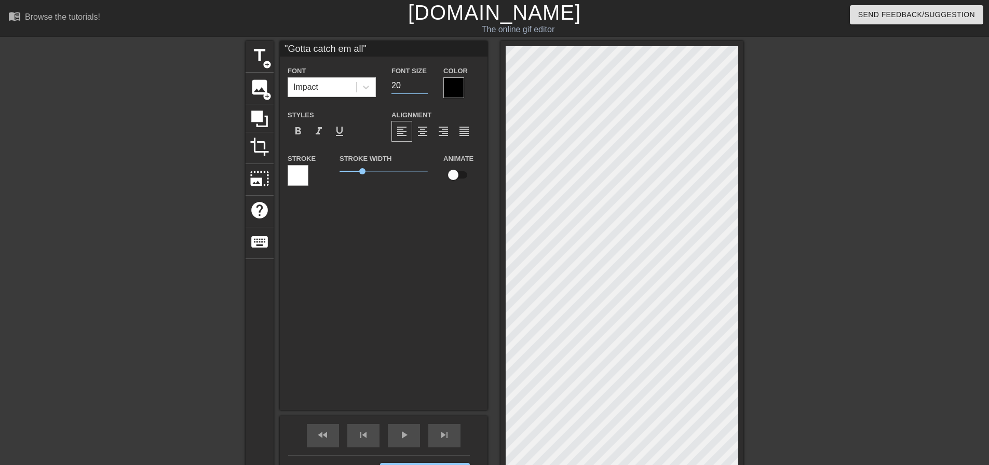
click at [423, 87] on input "20" at bounding box center [409, 85] width 36 height 17
click at [362, 90] on icon at bounding box center [366, 87] width 10 height 10
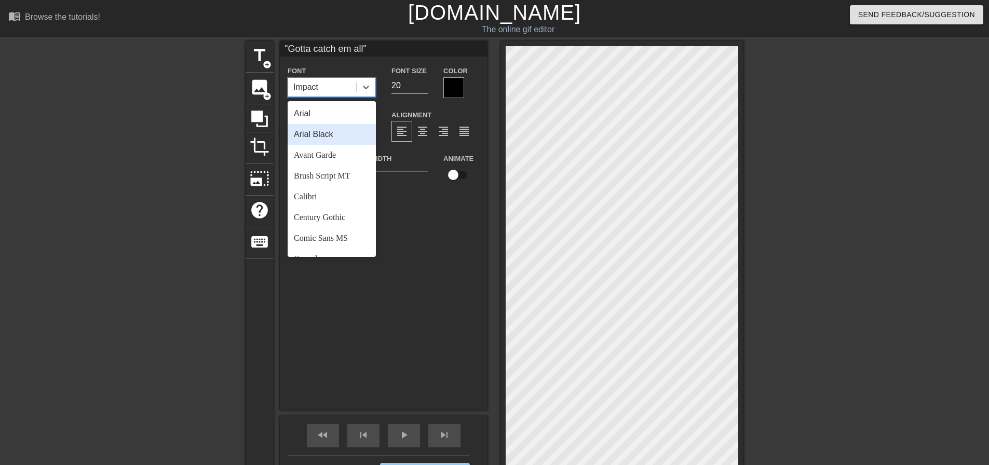
click at [325, 137] on div "Arial Black" at bounding box center [332, 134] width 88 height 21
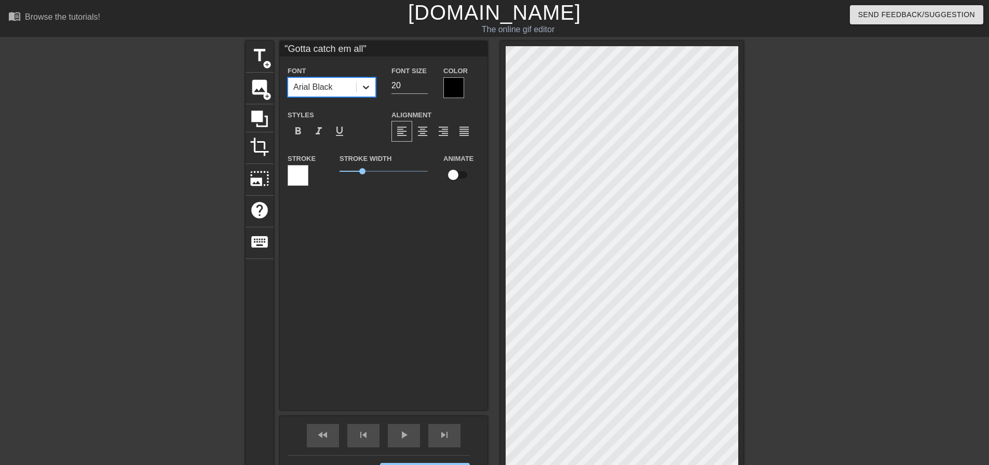
click at [373, 83] on div at bounding box center [366, 87] width 19 height 19
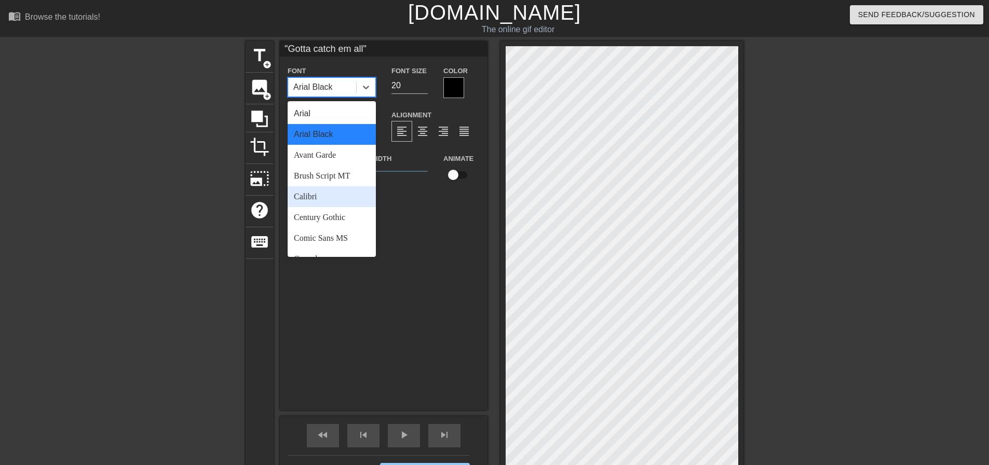
click at [334, 198] on div "Calibri" at bounding box center [332, 196] width 88 height 21
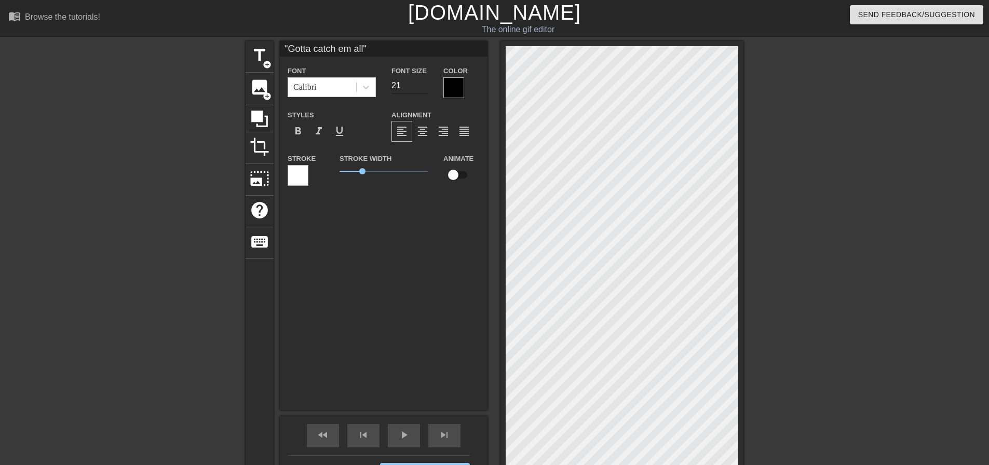
click at [426, 83] on input "21" at bounding box center [409, 85] width 36 height 17
click at [426, 83] on input "22" at bounding box center [409, 85] width 36 height 17
click at [426, 83] on input "23" at bounding box center [409, 85] width 36 height 17
click at [426, 83] on input "24" at bounding box center [409, 85] width 36 height 17
click at [426, 83] on input "25" at bounding box center [409, 85] width 36 height 17
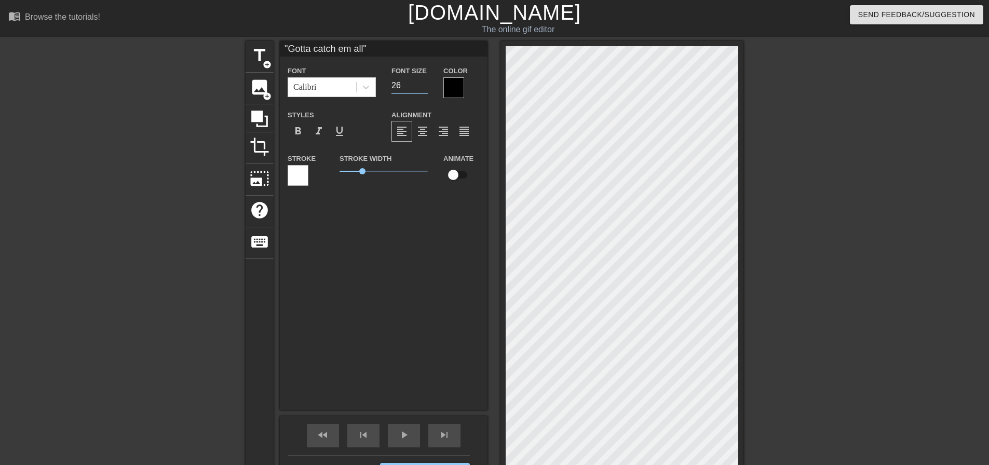
click at [426, 83] on input "26" at bounding box center [409, 85] width 36 height 17
click at [426, 83] on input "27" at bounding box center [409, 85] width 36 height 17
click at [426, 83] on input "28" at bounding box center [409, 85] width 36 height 17
click at [426, 83] on input "29" at bounding box center [409, 85] width 36 height 17
click at [426, 83] on input "30" at bounding box center [409, 85] width 36 height 17
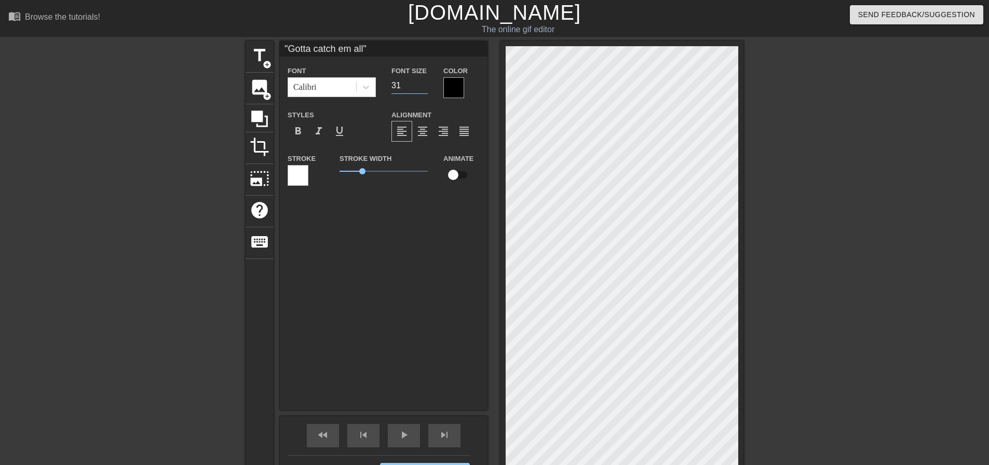
click at [426, 83] on input "31" at bounding box center [409, 85] width 36 height 17
click at [426, 83] on input "32" at bounding box center [409, 85] width 36 height 17
click at [426, 83] on input "33" at bounding box center [409, 85] width 36 height 17
click at [426, 83] on input "34" at bounding box center [409, 85] width 36 height 17
click at [426, 83] on input "35" at bounding box center [409, 85] width 36 height 17
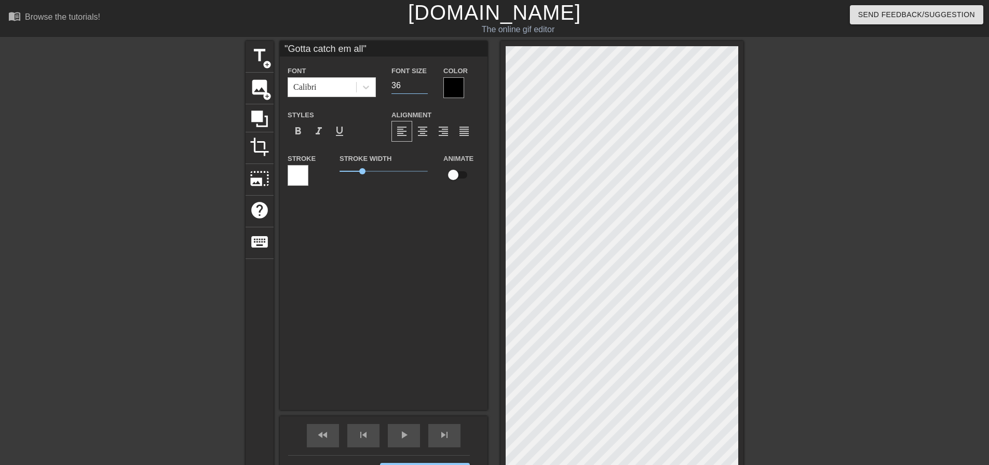
click at [426, 83] on input "36" at bounding box center [409, 85] width 36 height 17
click at [426, 83] on input "37" at bounding box center [409, 85] width 36 height 17
type input "38"
click at [426, 83] on input "38" at bounding box center [409, 85] width 36 height 17
click at [455, 199] on div "title add_circle image add_circle crop photo_size_select_large help keyboard "G…" at bounding box center [495, 271] width 498 height 460
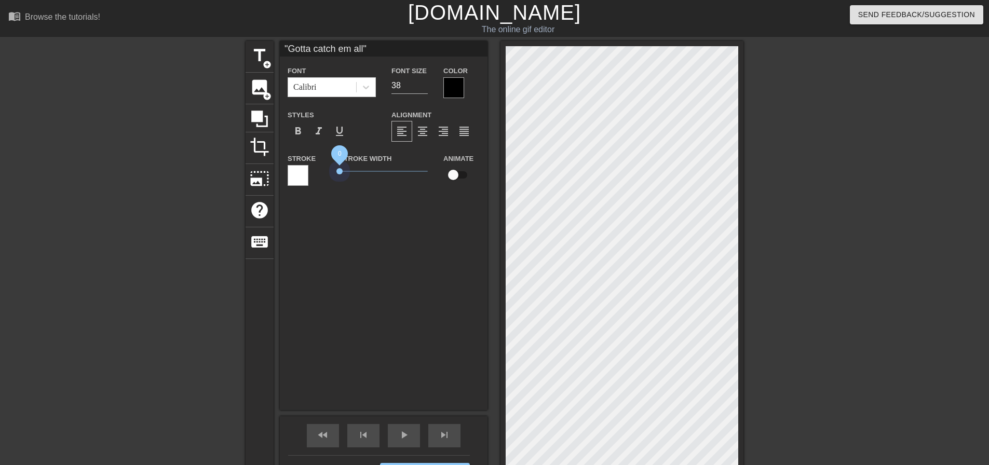
drag, startPoint x: 359, startPoint y: 171, endPoint x: 290, endPoint y: 171, distance: 69.0
click at [290, 171] on div "Stroke Stroke Width 0 Animate" at bounding box center [384, 173] width 208 height 43
click at [293, 50] on input ""Gotta catch em all"" at bounding box center [384, 49] width 208 height 16
type input ""sorry bro gotta catch em all""
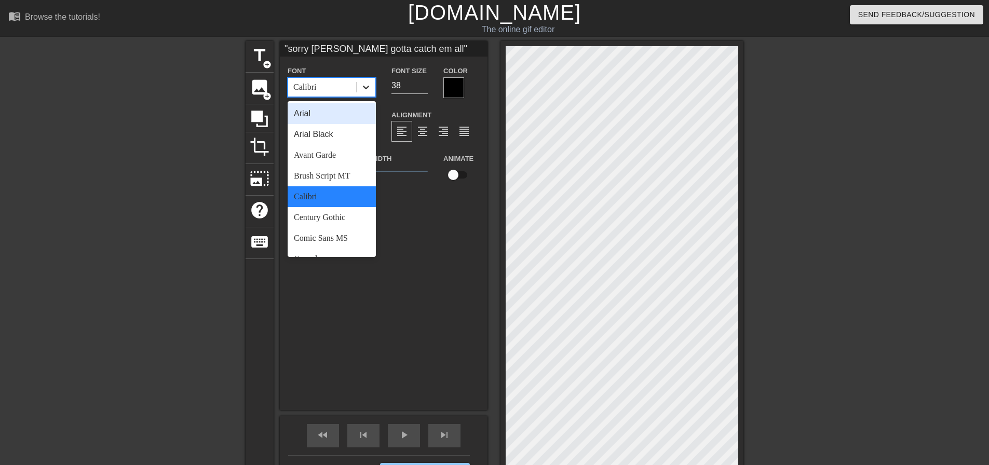
click at [370, 90] on icon at bounding box center [366, 87] width 10 height 10
click at [331, 240] on div "Comic Sans MS" at bounding box center [332, 238] width 88 height 21
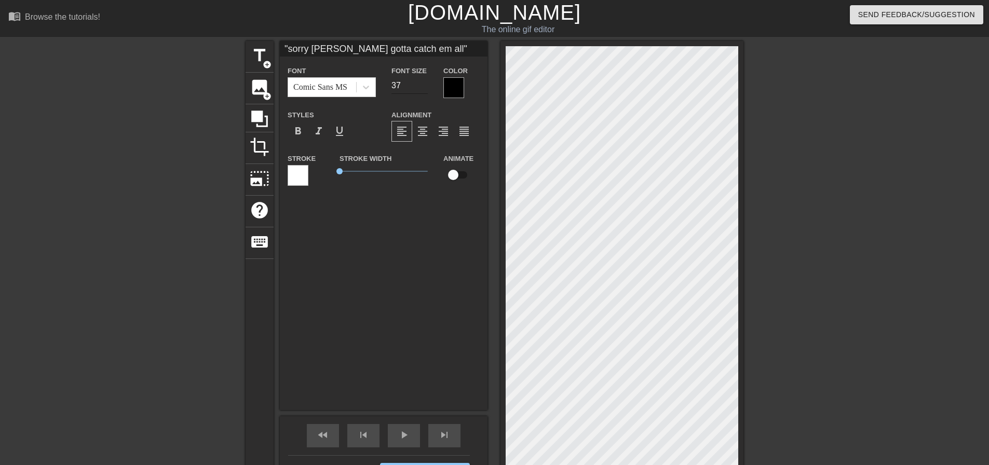
click at [424, 86] on input "37" at bounding box center [409, 85] width 36 height 17
click at [424, 86] on input "36" at bounding box center [409, 85] width 36 height 17
click at [424, 86] on input "35" at bounding box center [409, 85] width 36 height 17
click at [424, 86] on input "34" at bounding box center [409, 85] width 36 height 17
click at [424, 86] on input "33" at bounding box center [409, 85] width 36 height 17
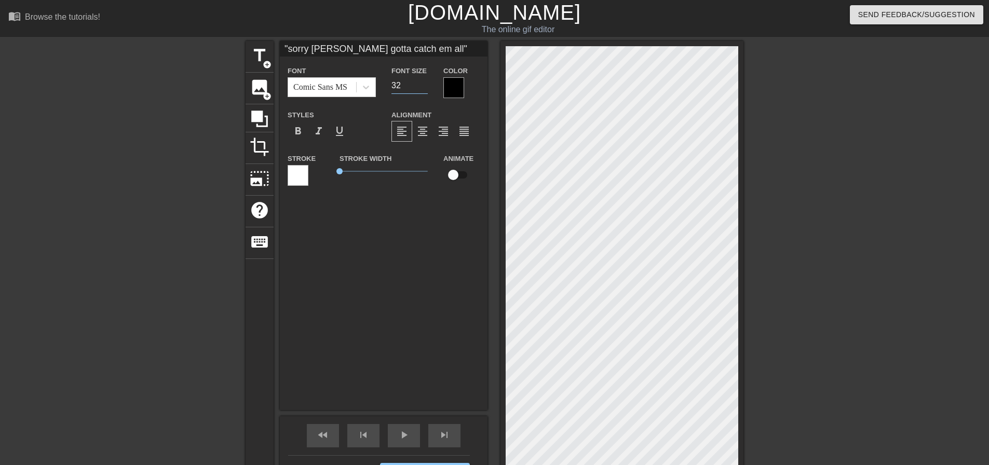
click at [423, 86] on input "32" at bounding box center [409, 85] width 36 height 17
click at [423, 86] on input "31" at bounding box center [409, 85] width 36 height 17
type input "30"
click at [423, 86] on input "30" at bounding box center [409, 85] width 36 height 17
click at [408, 264] on div ""sorry bro gotta catch em all" Font Comic Sans MS Font Size 30 Color Styles for…" at bounding box center [384, 225] width 208 height 369
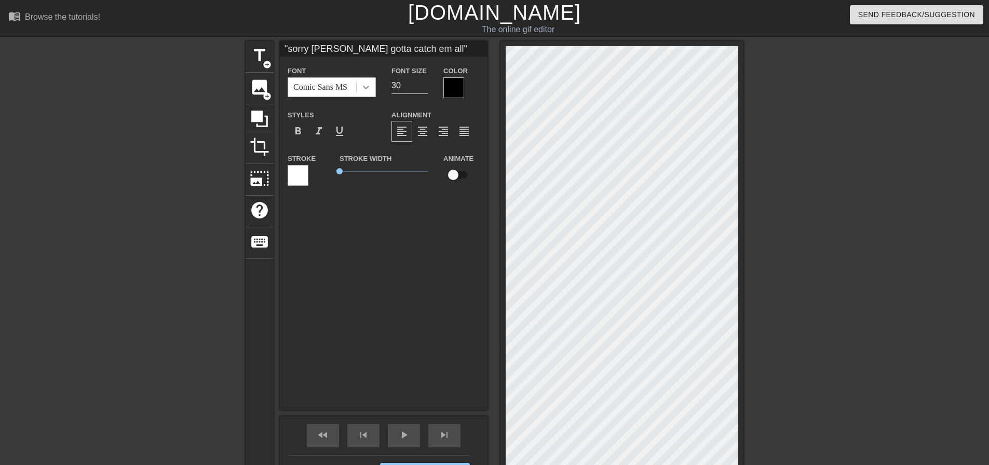
click at [364, 90] on icon at bounding box center [366, 87] width 10 height 10
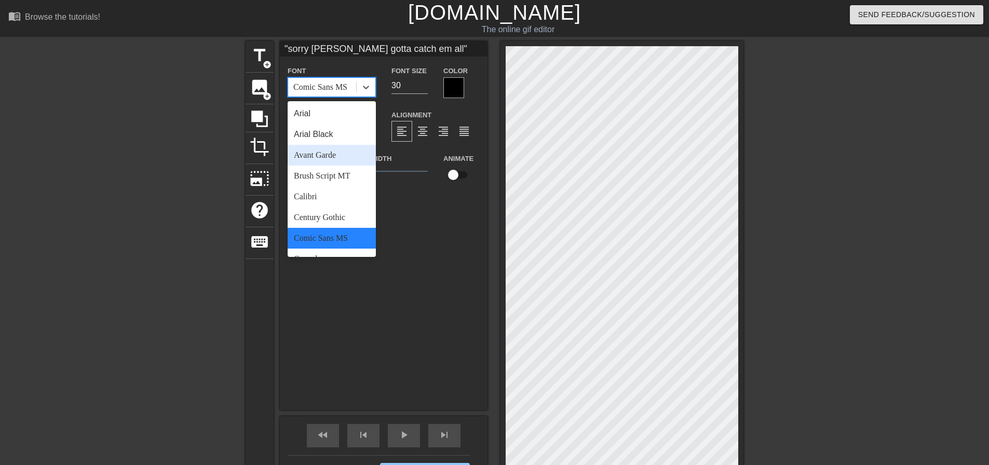
click at [321, 164] on div "Avant Garde" at bounding box center [332, 155] width 88 height 21
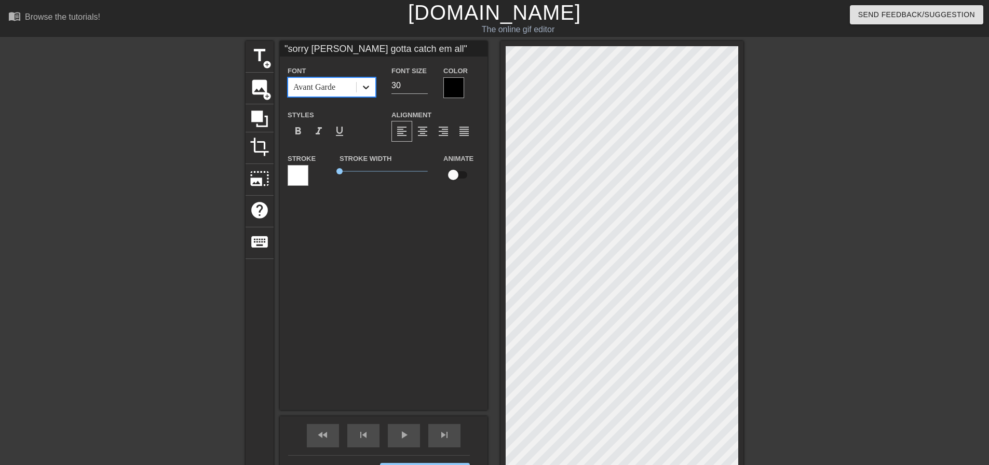
click at [368, 89] on icon at bounding box center [366, 87] width 10 height 10
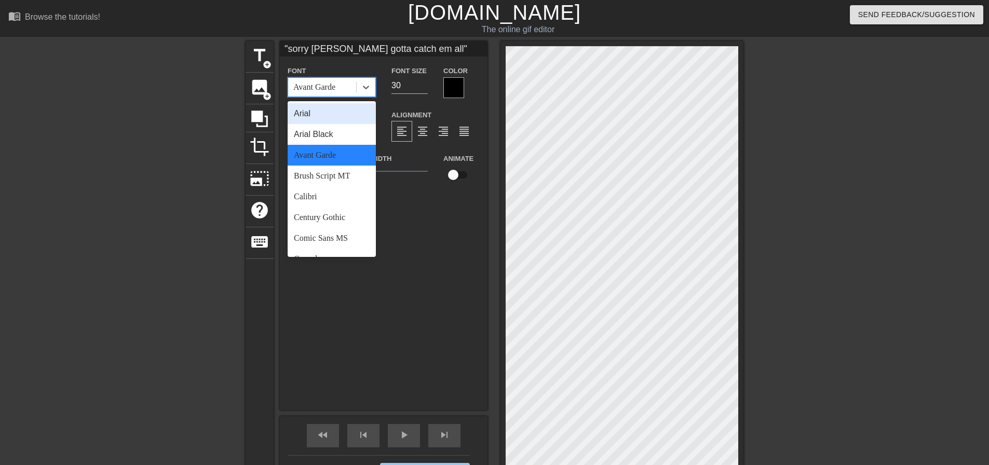
click at [340, 115] on div "Arial" at bounding box center [332, 113] width 88 height 21
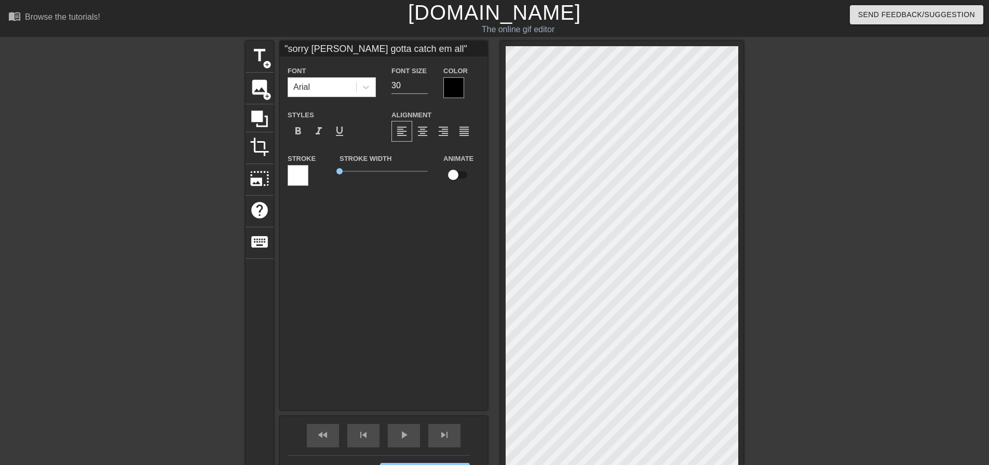
click at [324, 50] on input ""sorry bro gotta catch em all"" at bounding box center [384, 49] width 208 height 16
type input ""sorry bro gotta catch em all""
click at [435, 270] on div ""sorry bro gotta catch em all" Font Arial Font Size 30 Color Styles format_bold…" at bounding box center [384, 225] width 208 height 369
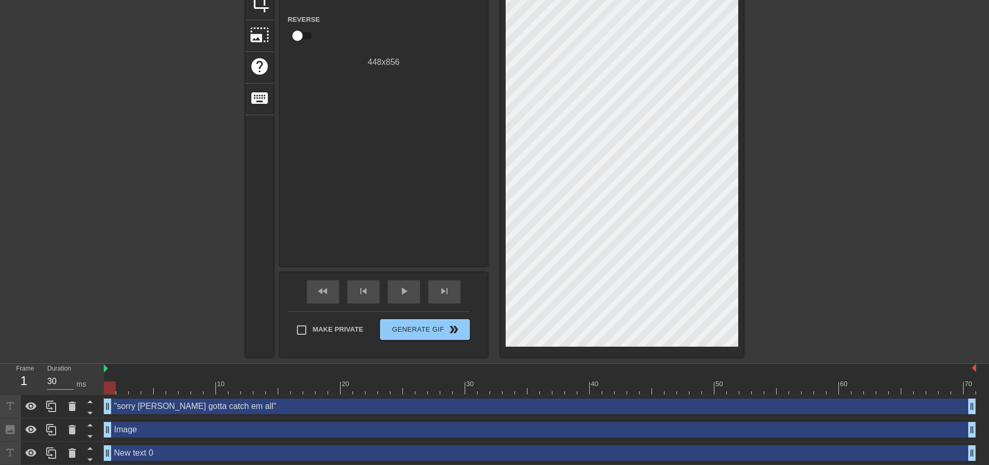
scroll to position [146, 0]
click at [298, 325] on input "Make Private" at bounding box center [302, 329] width 22 height 22
checkbox input "true"
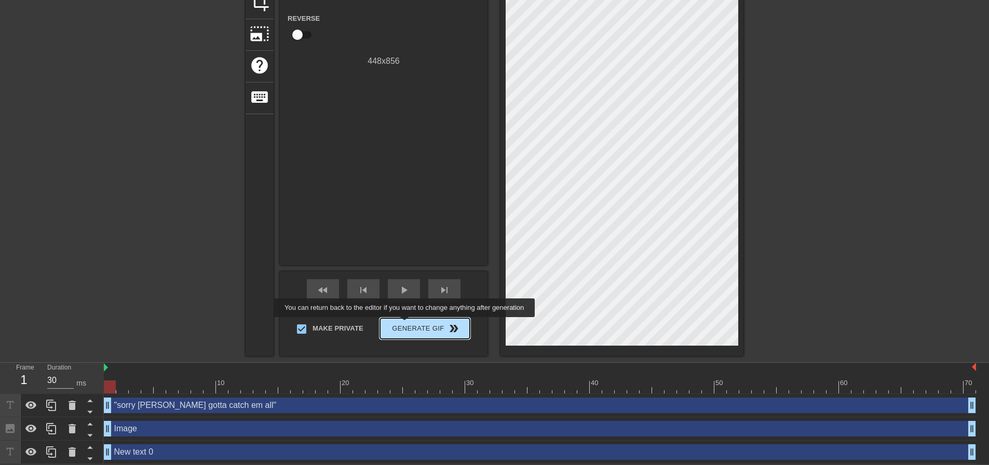
click at [405, 324] on span "Generate Gif double_arrow" at bounding box center [425, 328] width 82 height 12
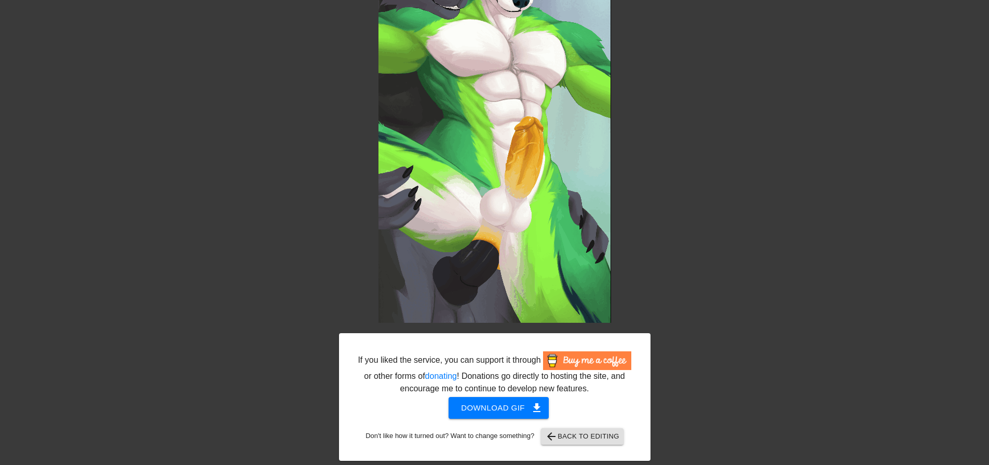
scroll to position [163, 0]
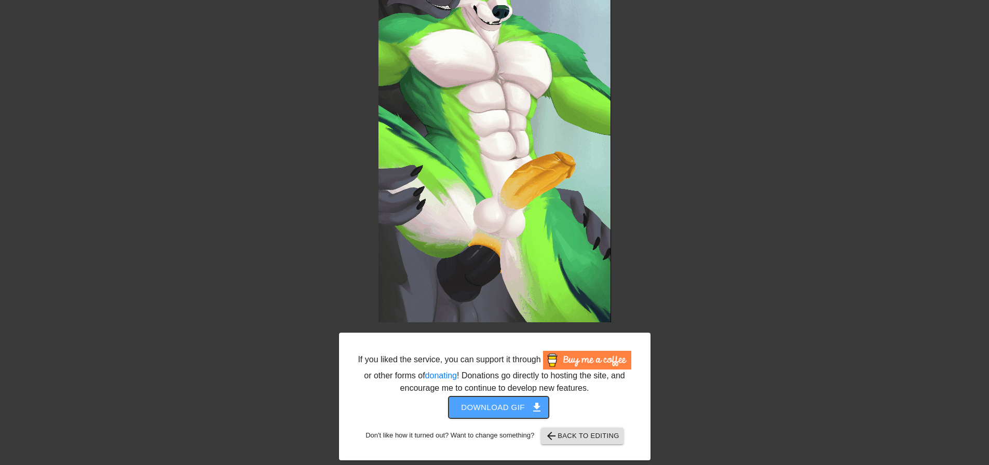
click at [520, 408] on span "Download gif get_app" at bounding box center [498, 407] width 75 height 13
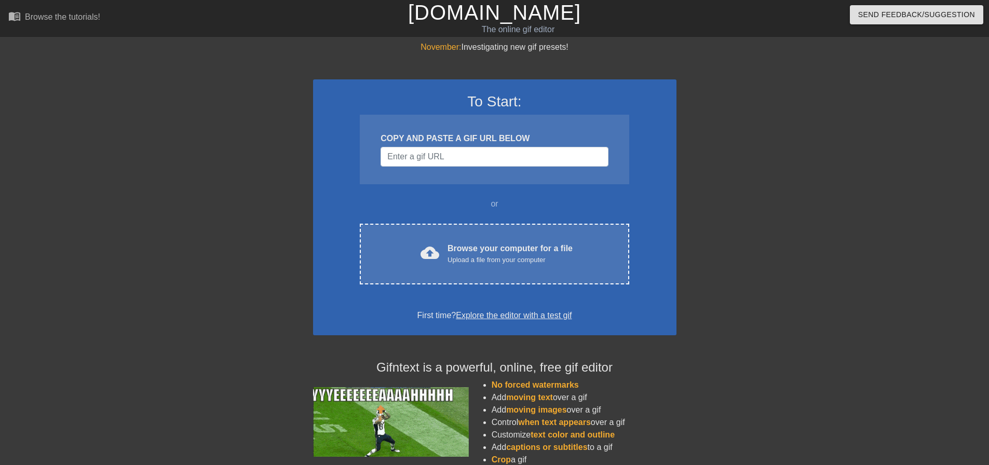
scroll to position [89, 0]
